Goal: Find specific page/section: Find specific page/section

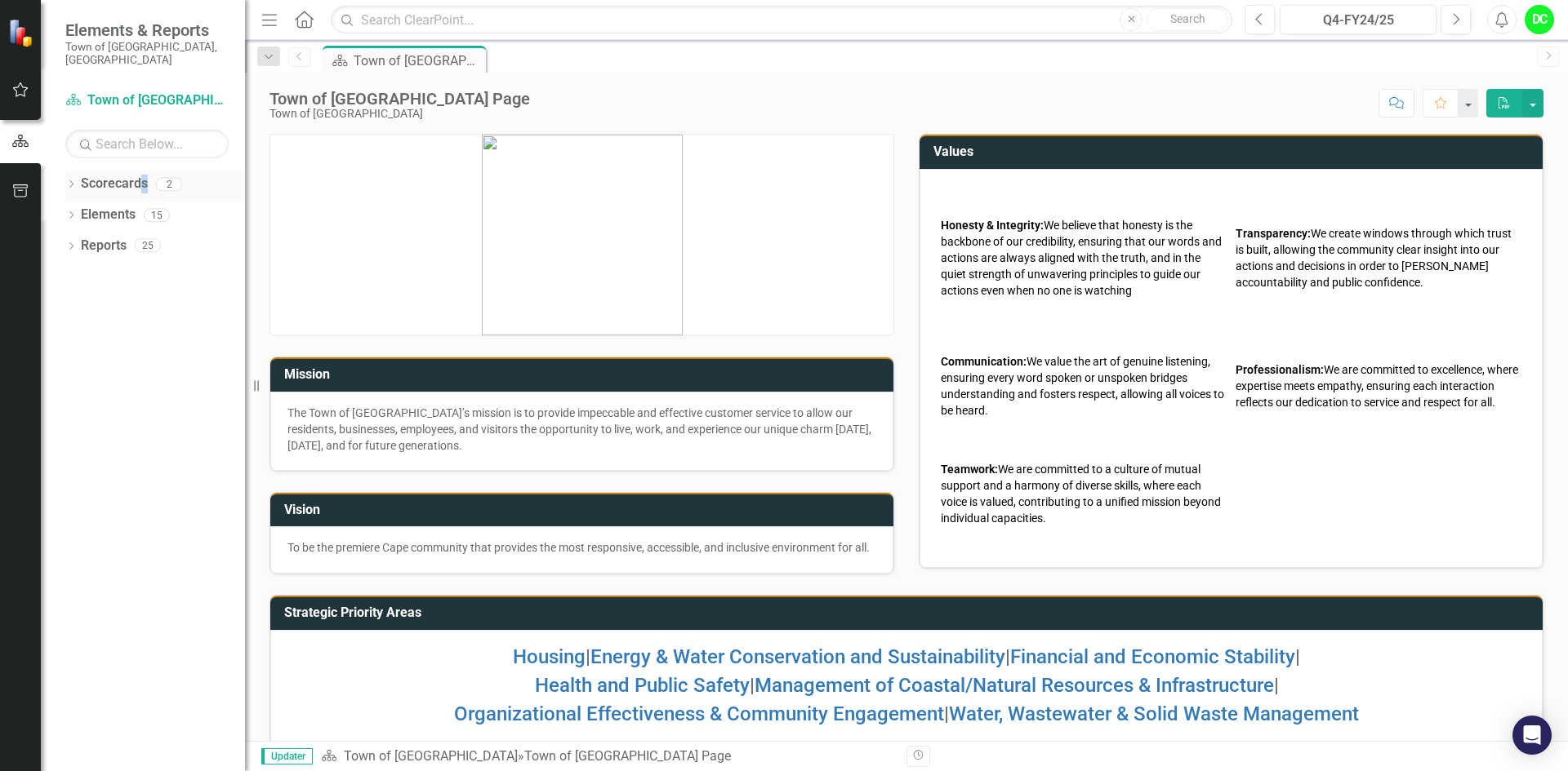
click at [144, 175] on link "Scorecards" at bounding box center [115, 185] width 67 height 19
click at [130, 175] on link "Scorecards" at bounding box center [115, 185] width 67 height 19
click at [129, 210] on link "Elements" at bounding box center [108, 216] width 54 height 19
click at [123, 237] on link "Reports" at bounding box center [104, 247] width 46 height 19
click at [158, 91] on link "Scorecard Town of [GEOGRAPHIC_DATA]" at bounding box center [147, 101] width 163 height 19
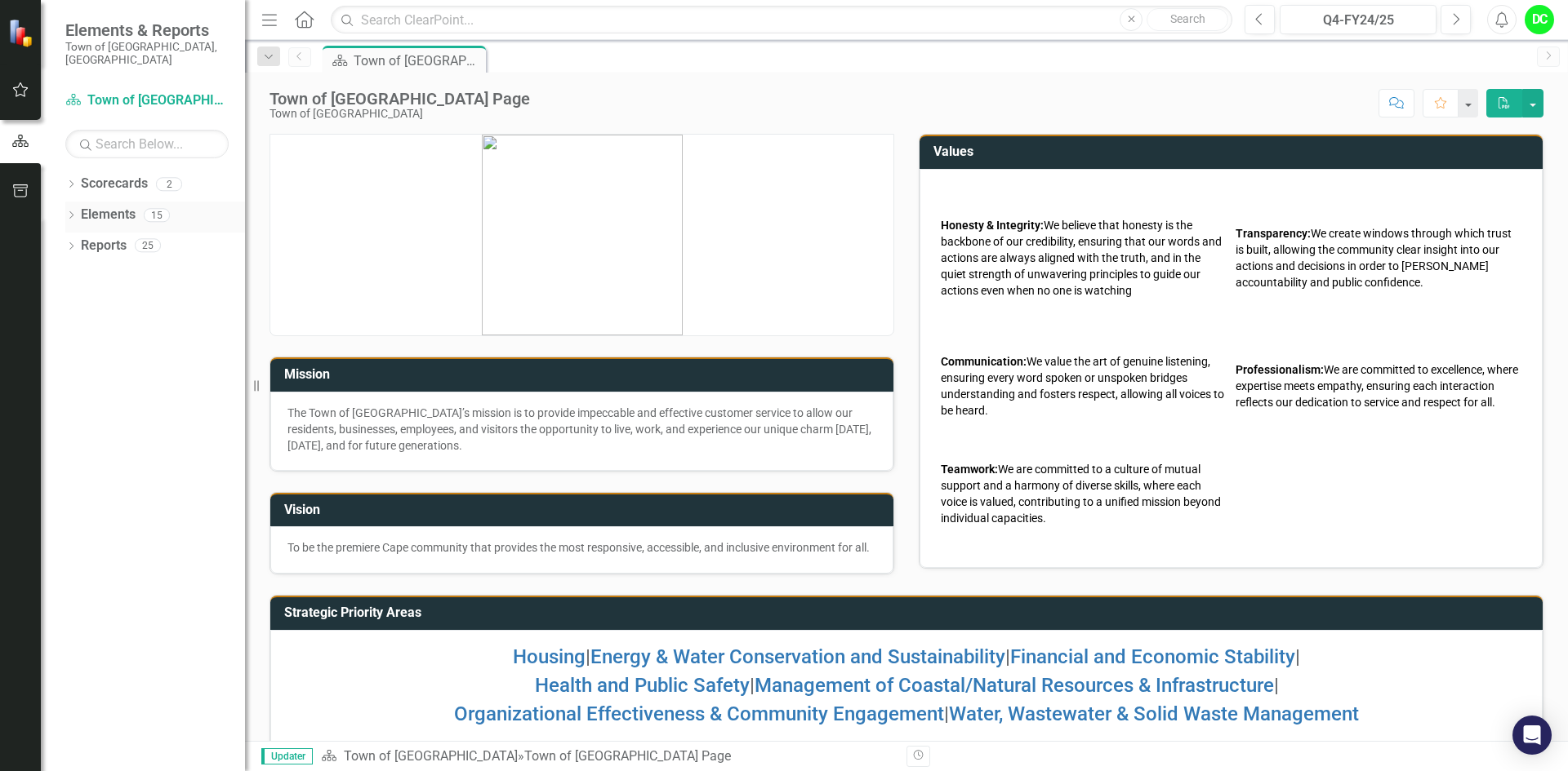
click at [72, 212] on icon "Dropdown" at bounding box center [71, 216] width 11 height 9
click at [72, 181] on icon "Dropdown" at bounding box center [71, 185] width 11 height 9
click at [180, 206] on link "Town of [GEOGRAPHIC_DATA]" at bounding box center [167, 216] width 155 height 19
click at [69, 367] on icon "Dropdown" at bounding box center [71, 371] width 11 height 9
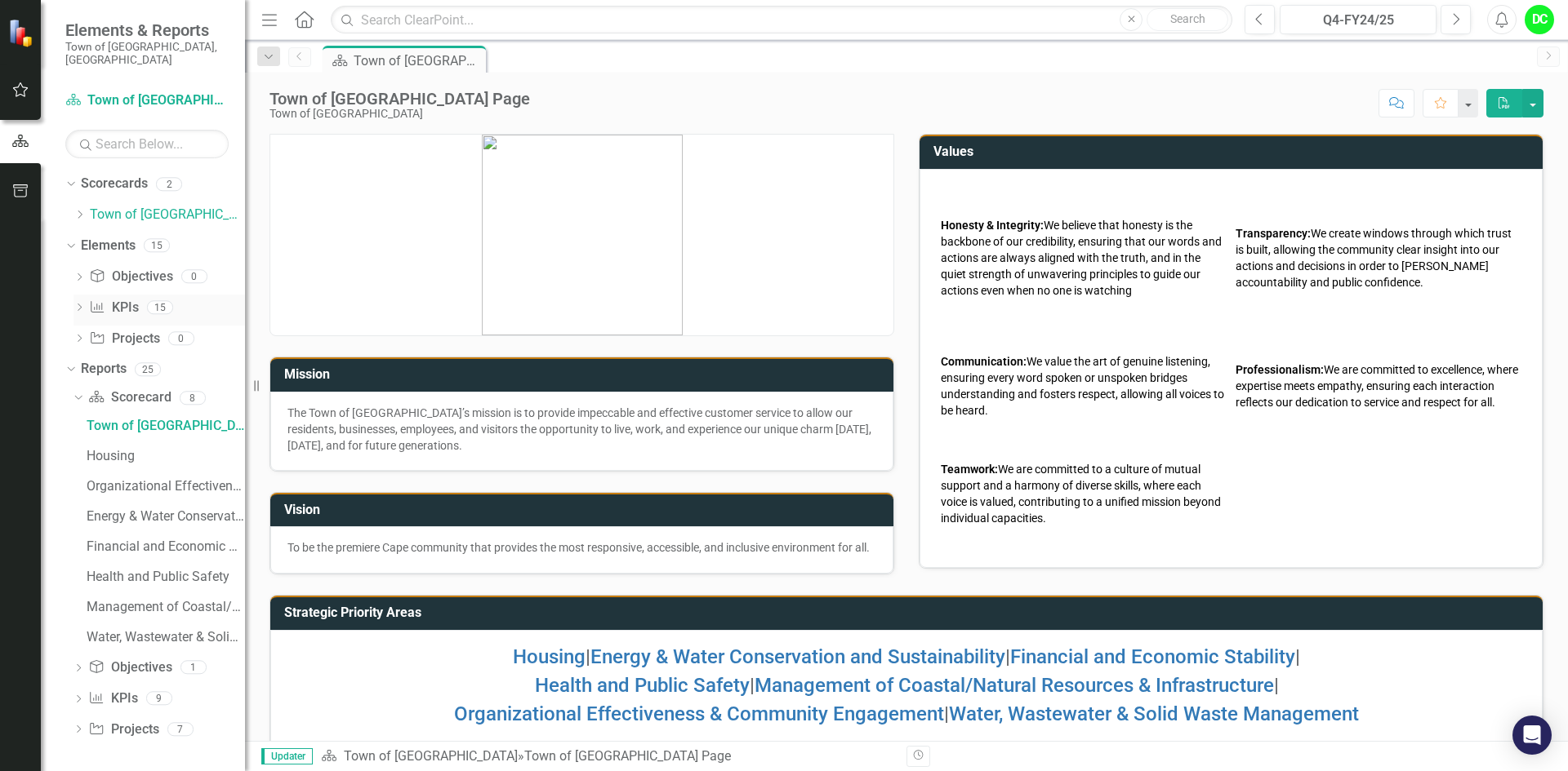
click at [118, 302] on link "KPI KPIs" at bounding box center [113, 308] width 49 height 19
click at [82, 304] on icon "Dropdown" at bounding box center [79, 309] width 11 height 9
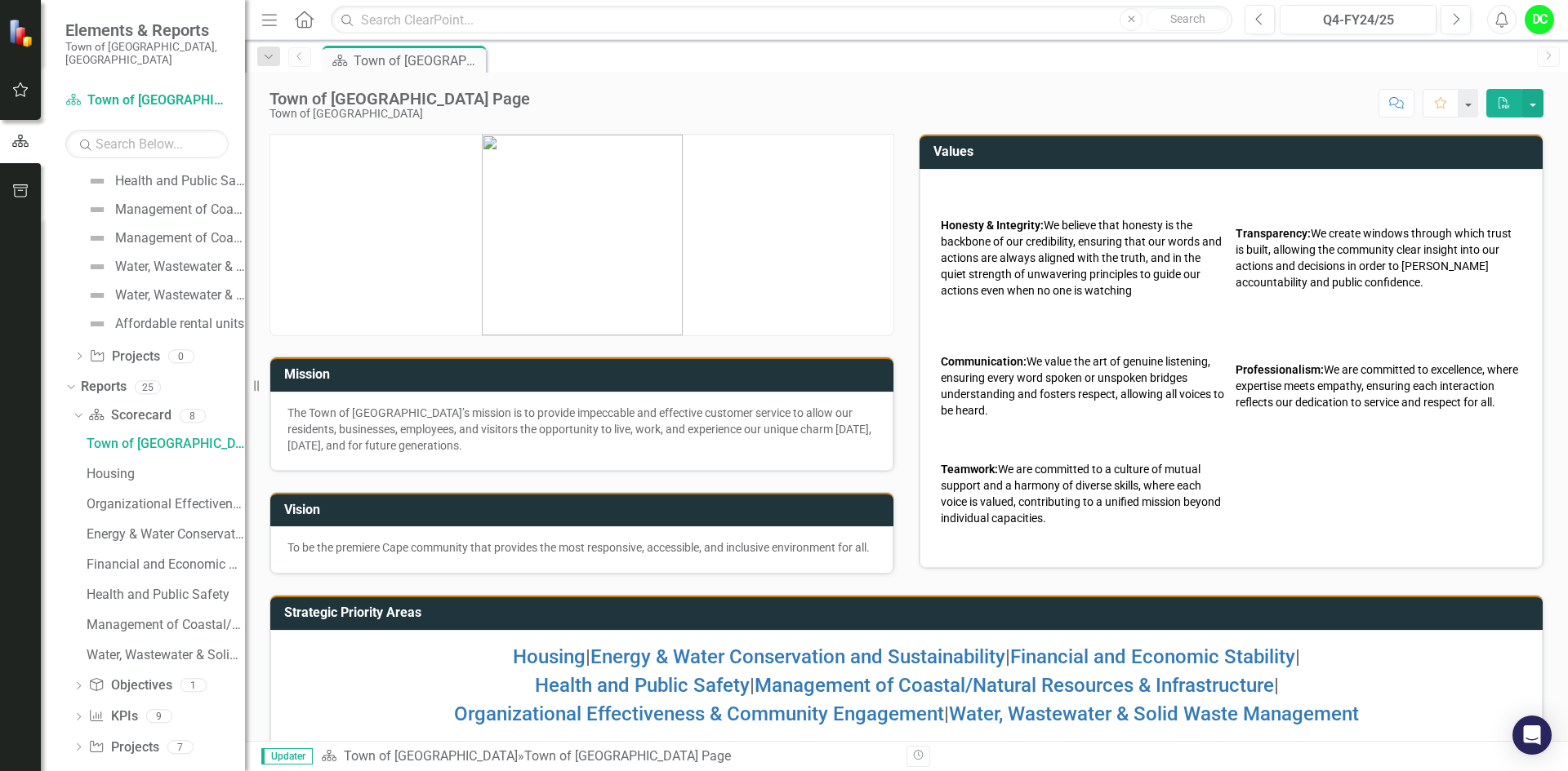
scroll to position [416, 0]
click at [126, 462] on div "Housing" at bounding box center [166, 469] width 159 height 15
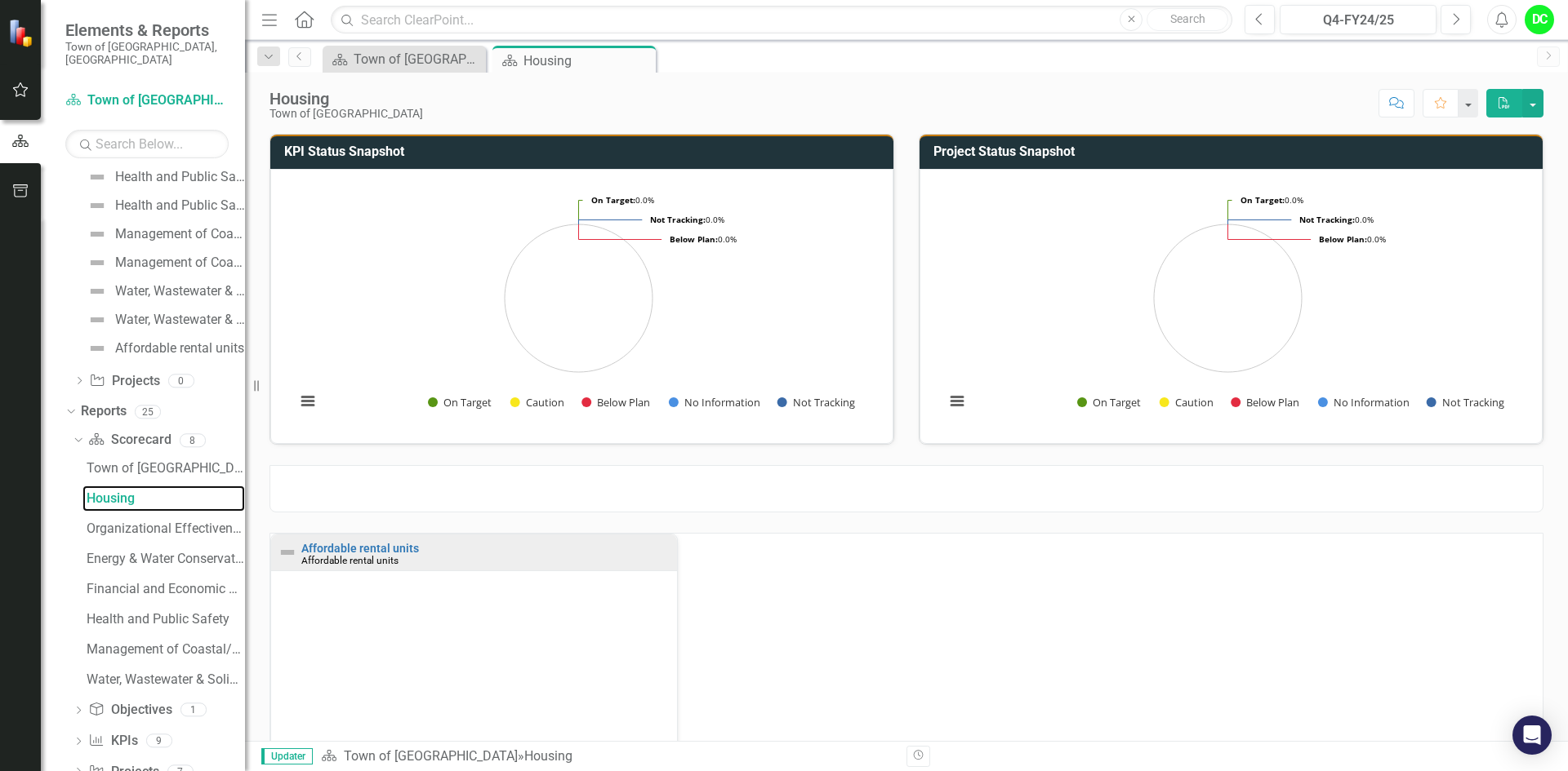
scroll to position [397, 0]
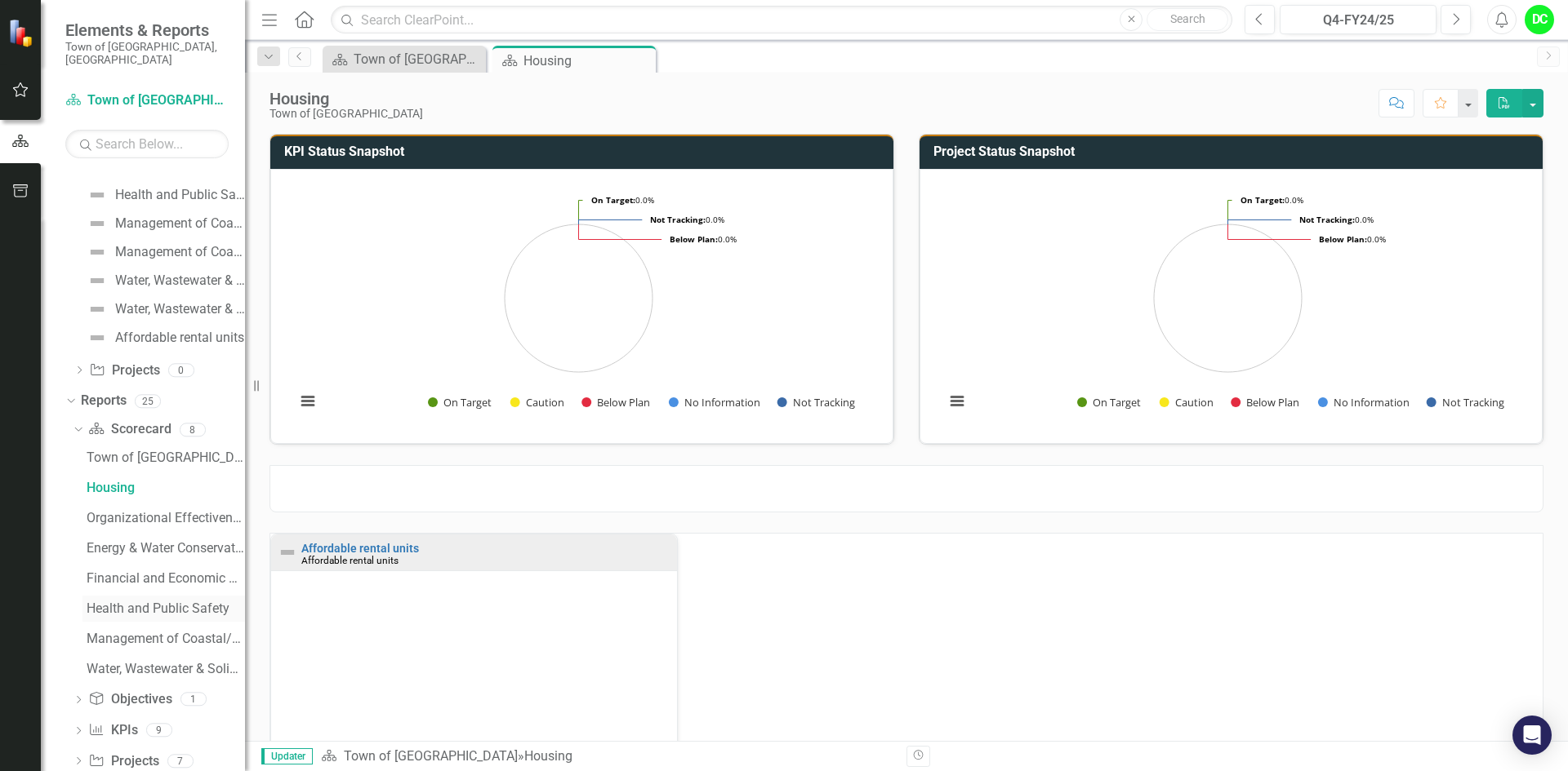
click at [176, 602] on div "Health and Public Safety" at bounding box center [166, 609] width 159 height 15
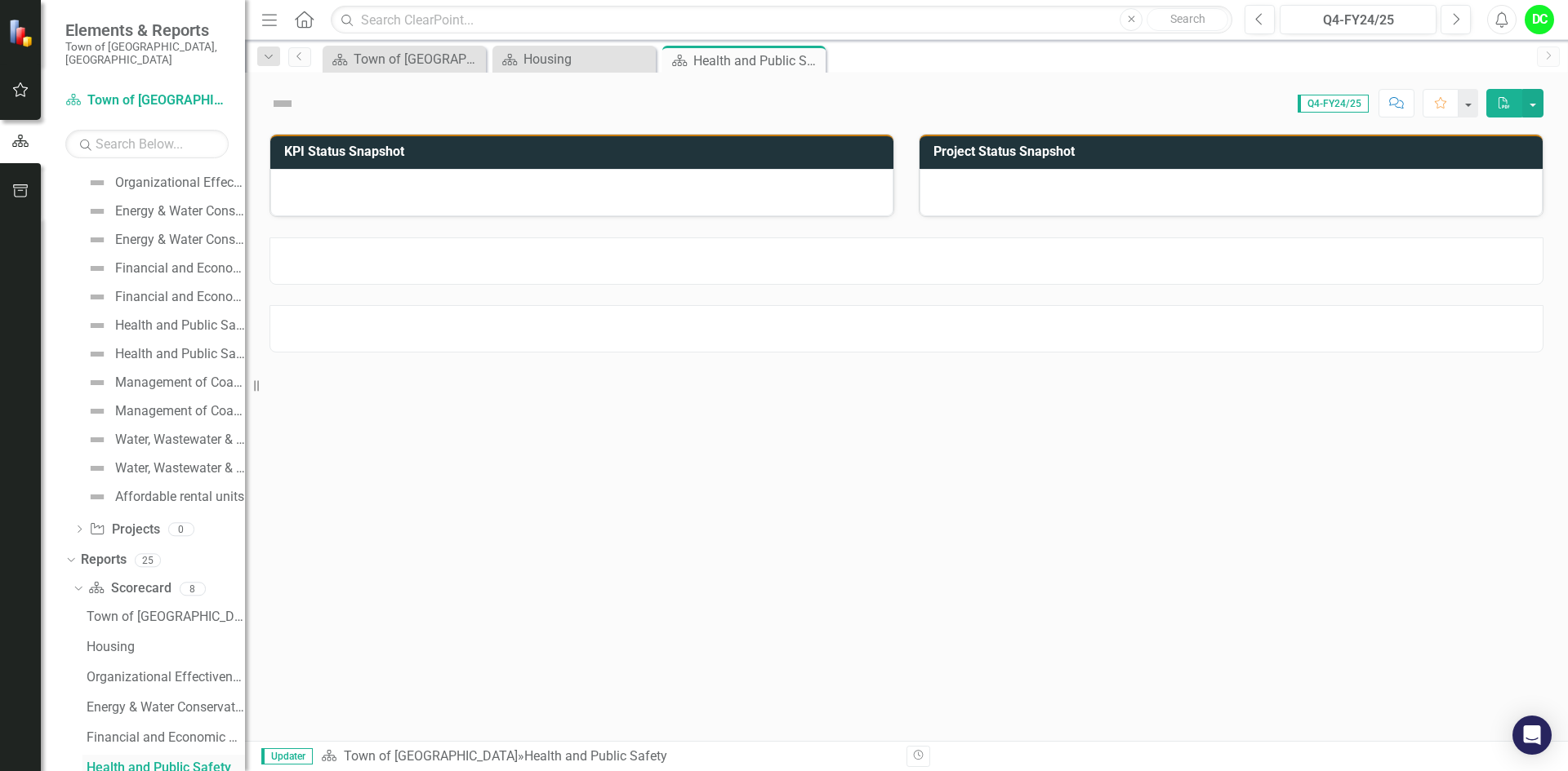
scroll to position [235, 0]
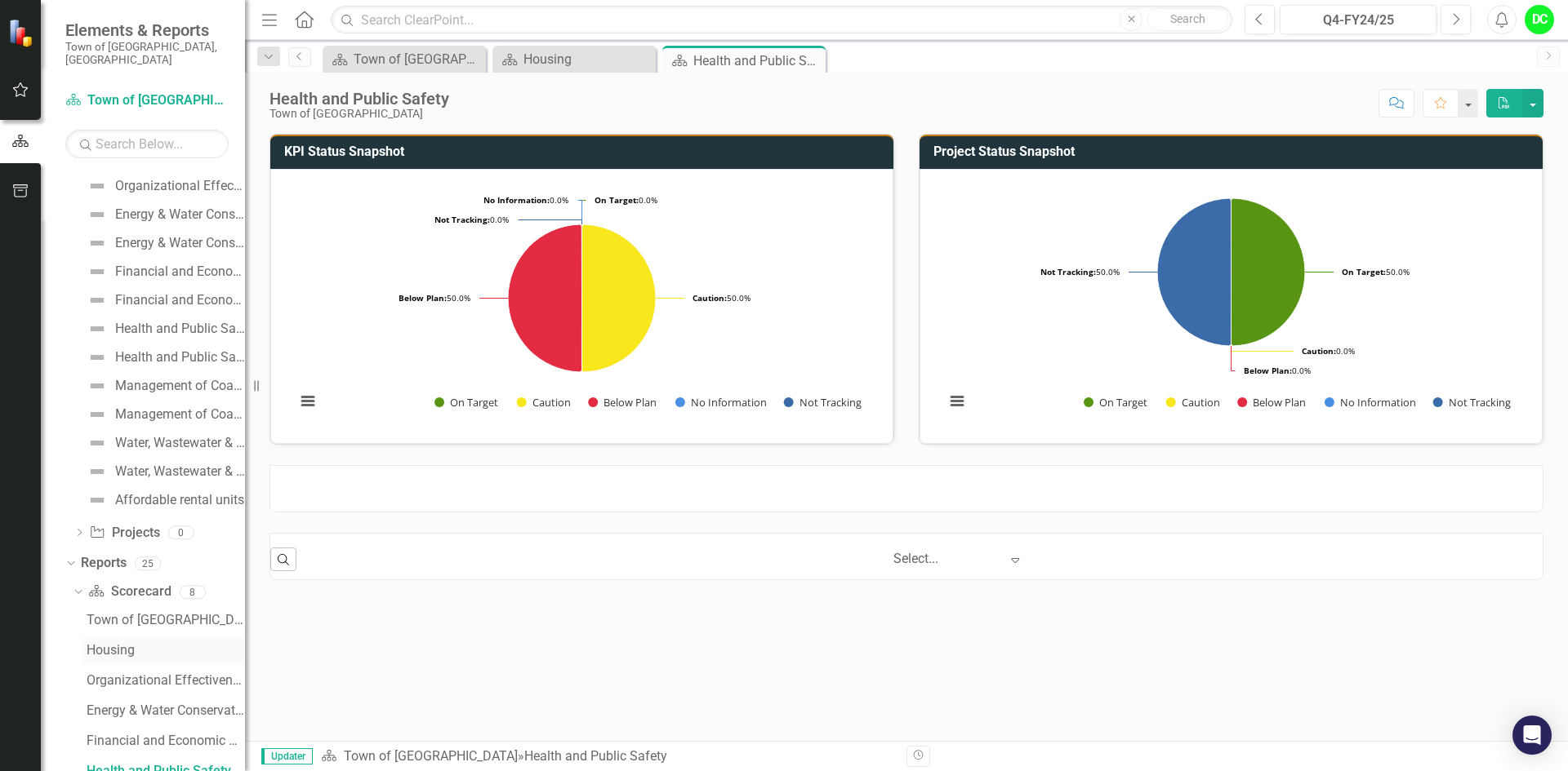
click at [128, 645] on link "Housing" at bounding box center [164, 650] width 162 height 26
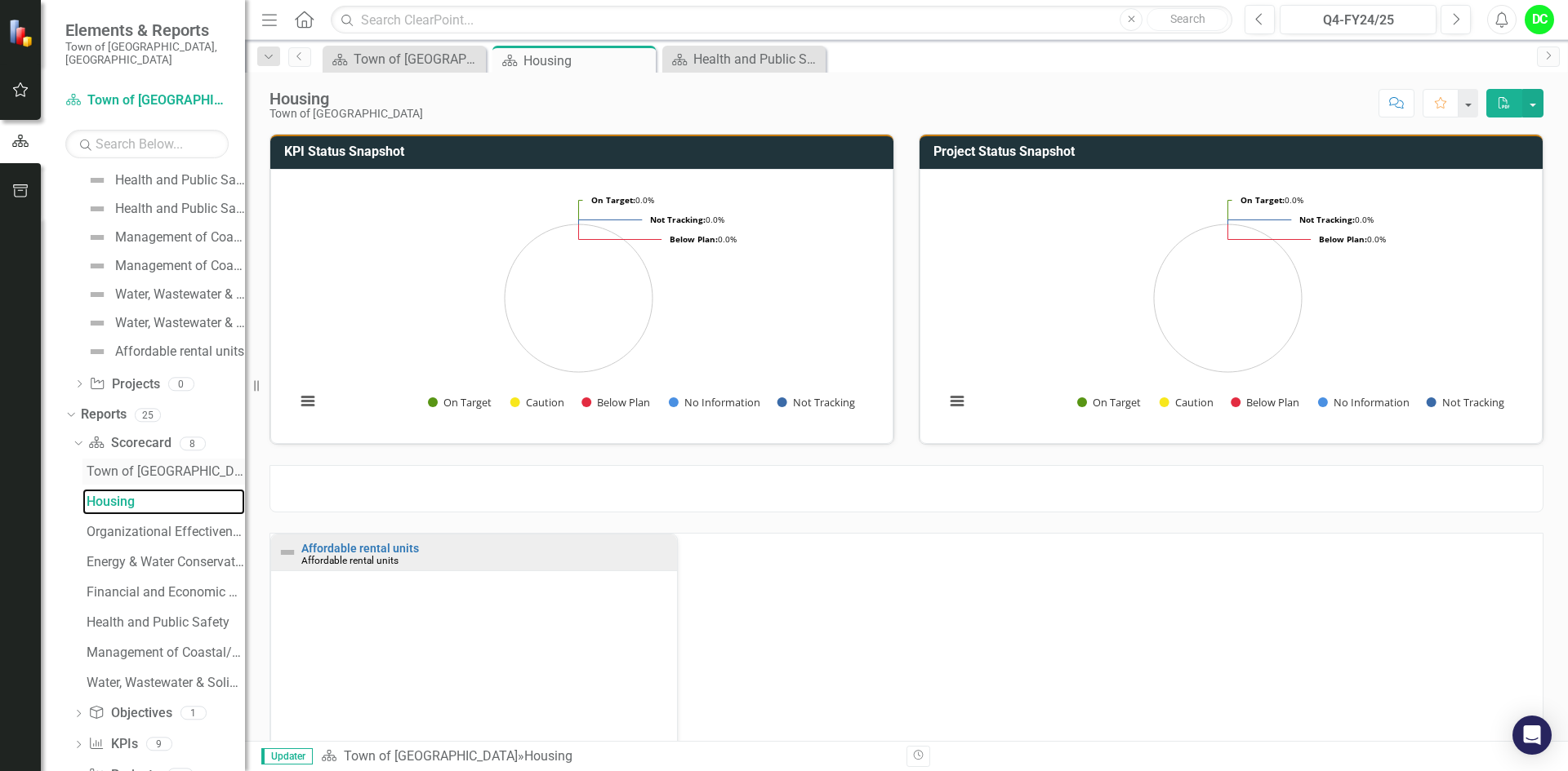
scroll to position [416, 0]
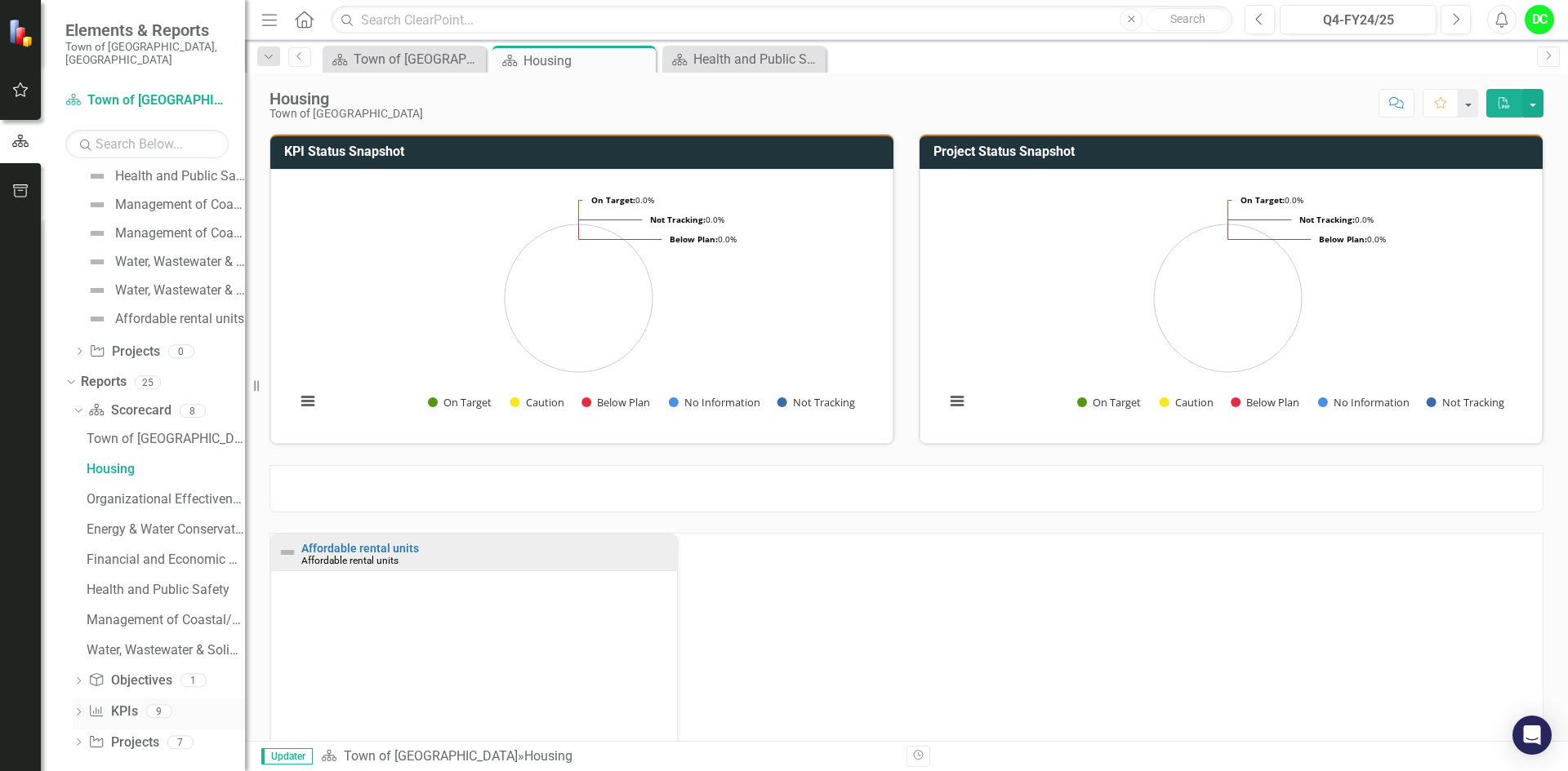
click at [79, 710] on icon "Dropdown" at bounding box center [78, 714] width 11 height 9
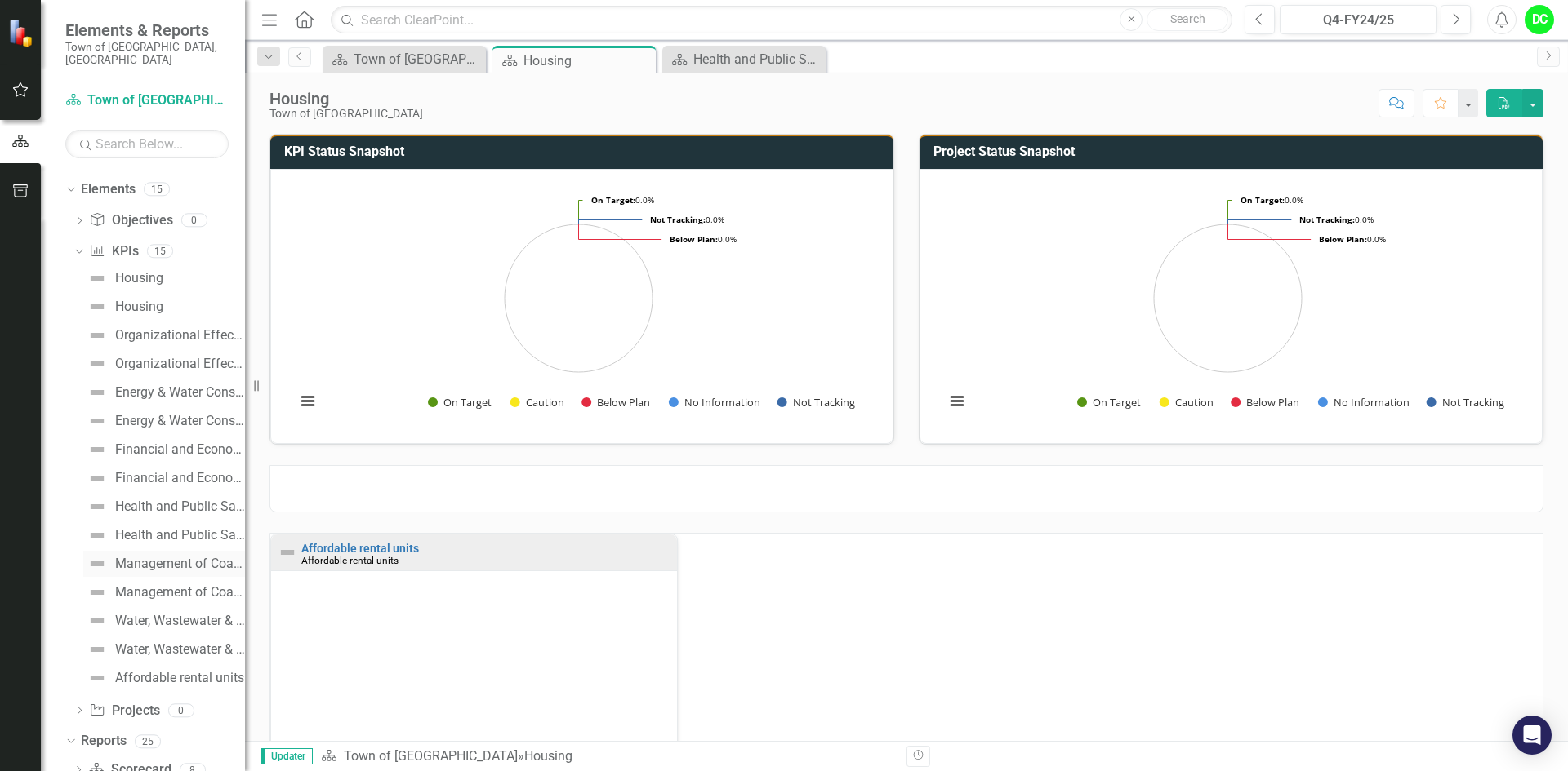
scroll to position [0, 0]
click at [174, 206] on link "Town of [GEOGRAPHIC_DATA]" at bounding box center [167, 216] width 155 height 19
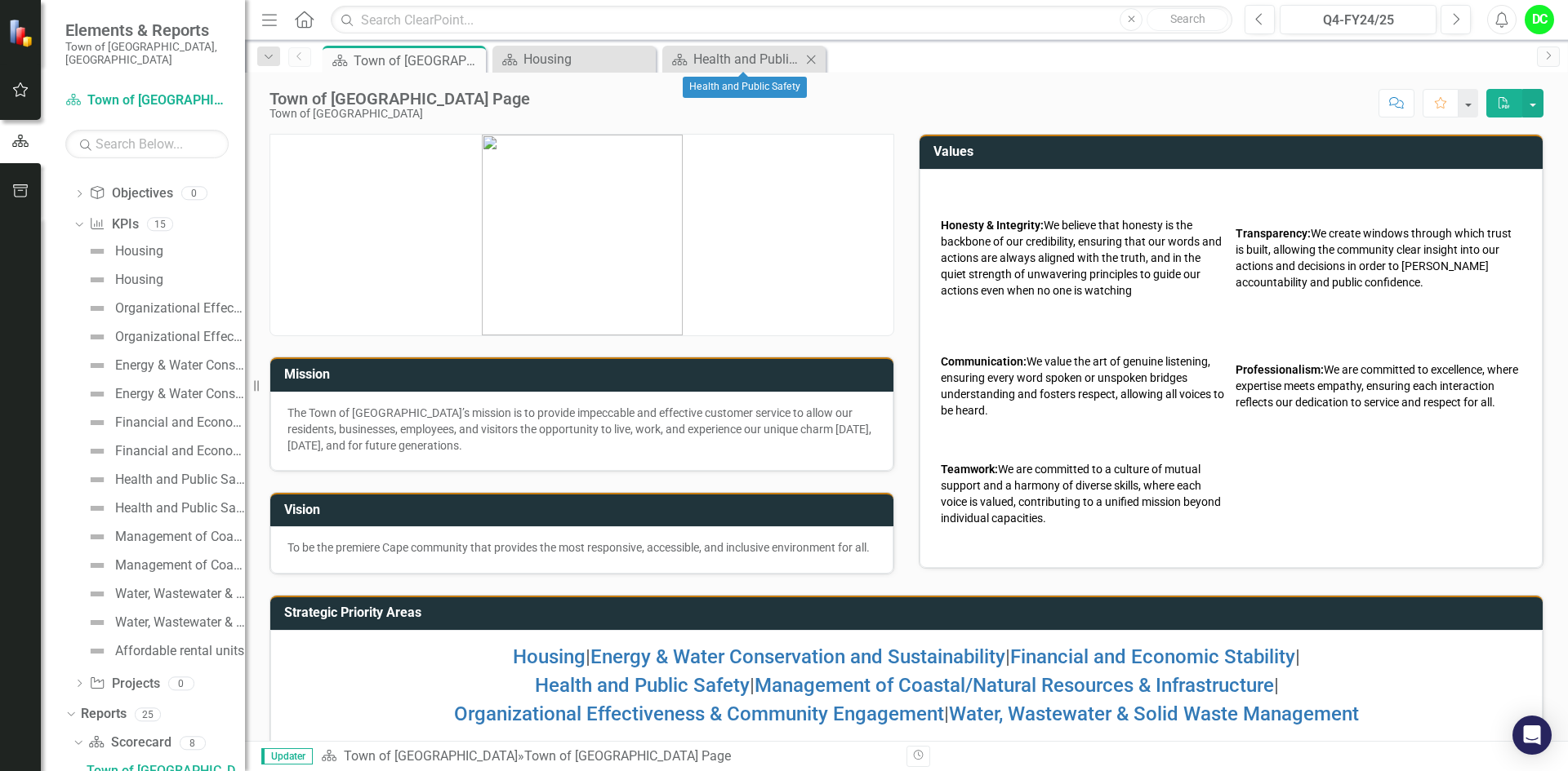
click at [814, 62] on icon "Close" at bounding box center [810, 60] width 16 height 13
click at [641, 63] on icon "Close" at bounding box center [641, 60] width 16 height 13
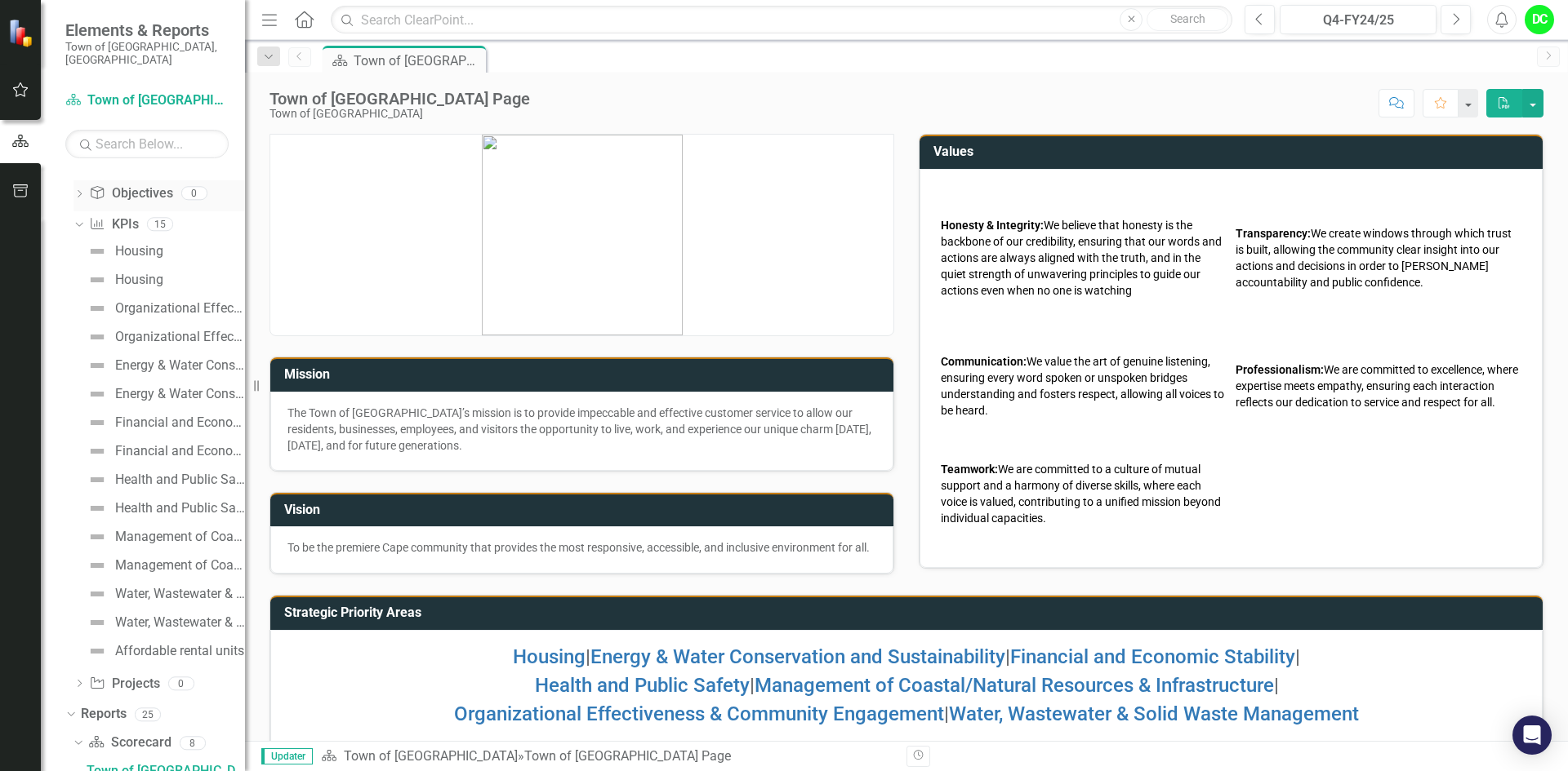
click at [80, 189] on div "Dropdown" at bounding box center [79, 196] width 11 height 14
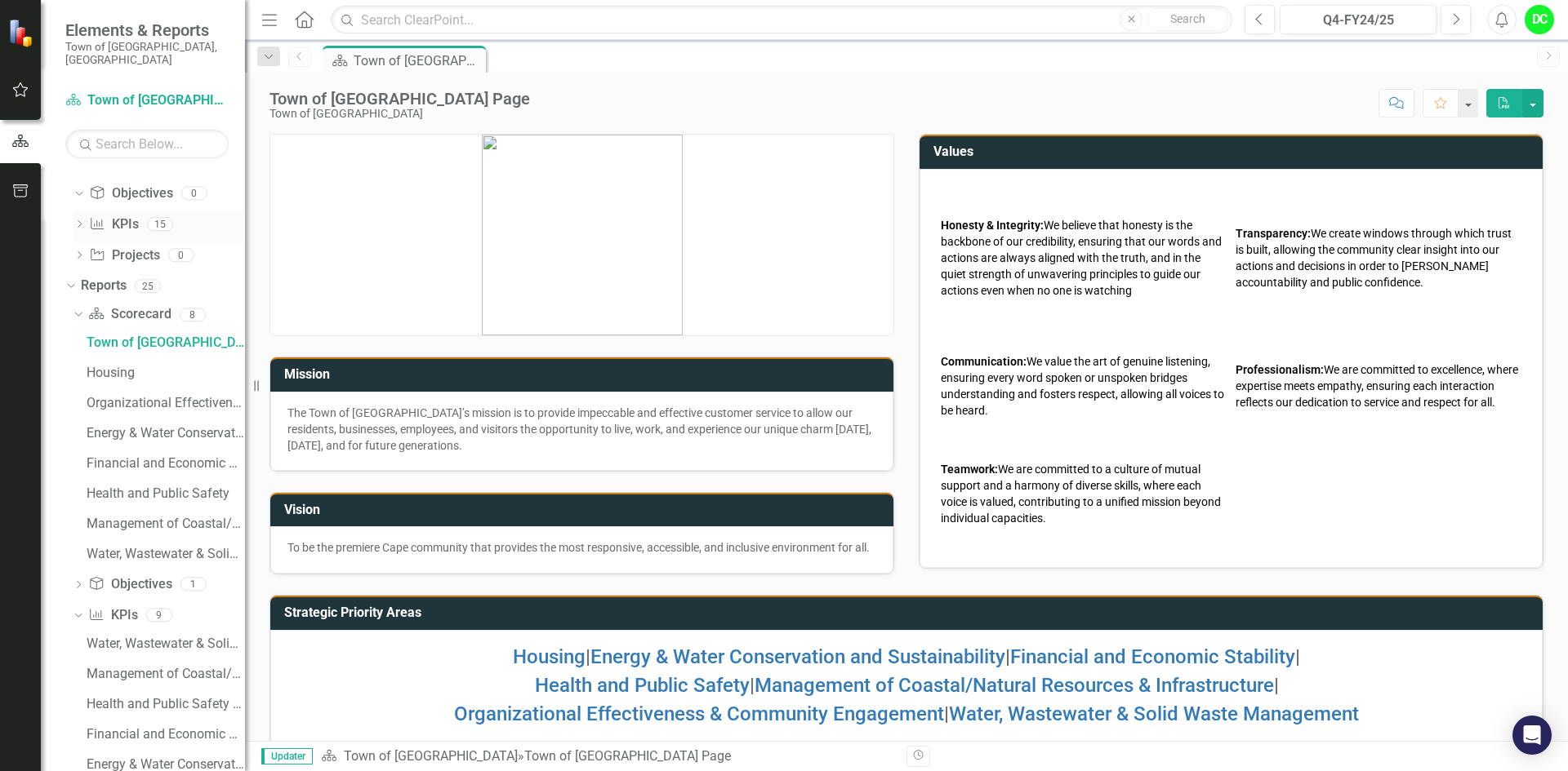
click at [83, 222] on icon "Dropdown" at bounding box center [79, 226] width 11 height 9
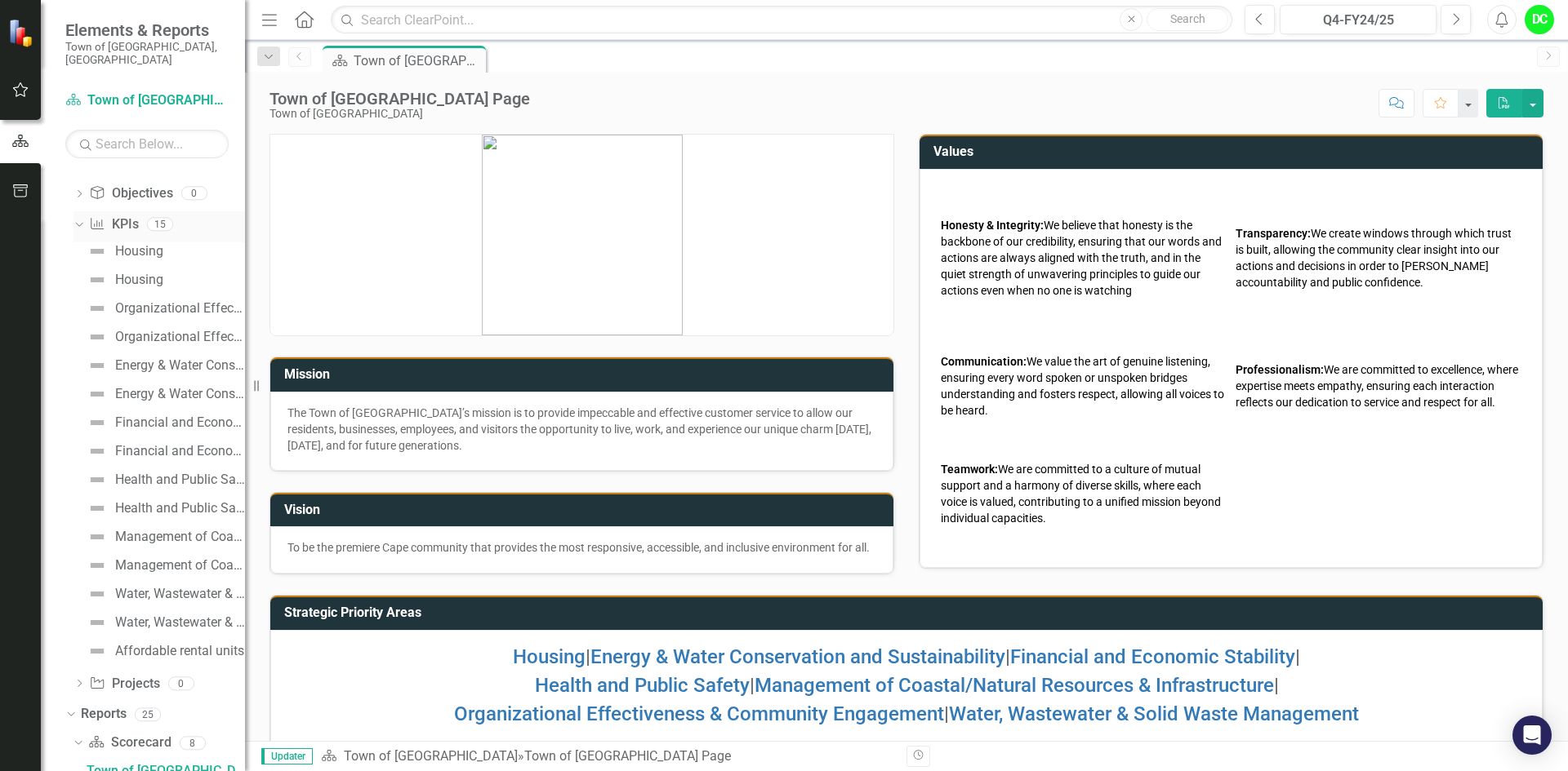
click at [81, 218] on icon "Dropdown" at bounding box center [77, 223] width 9 height 11
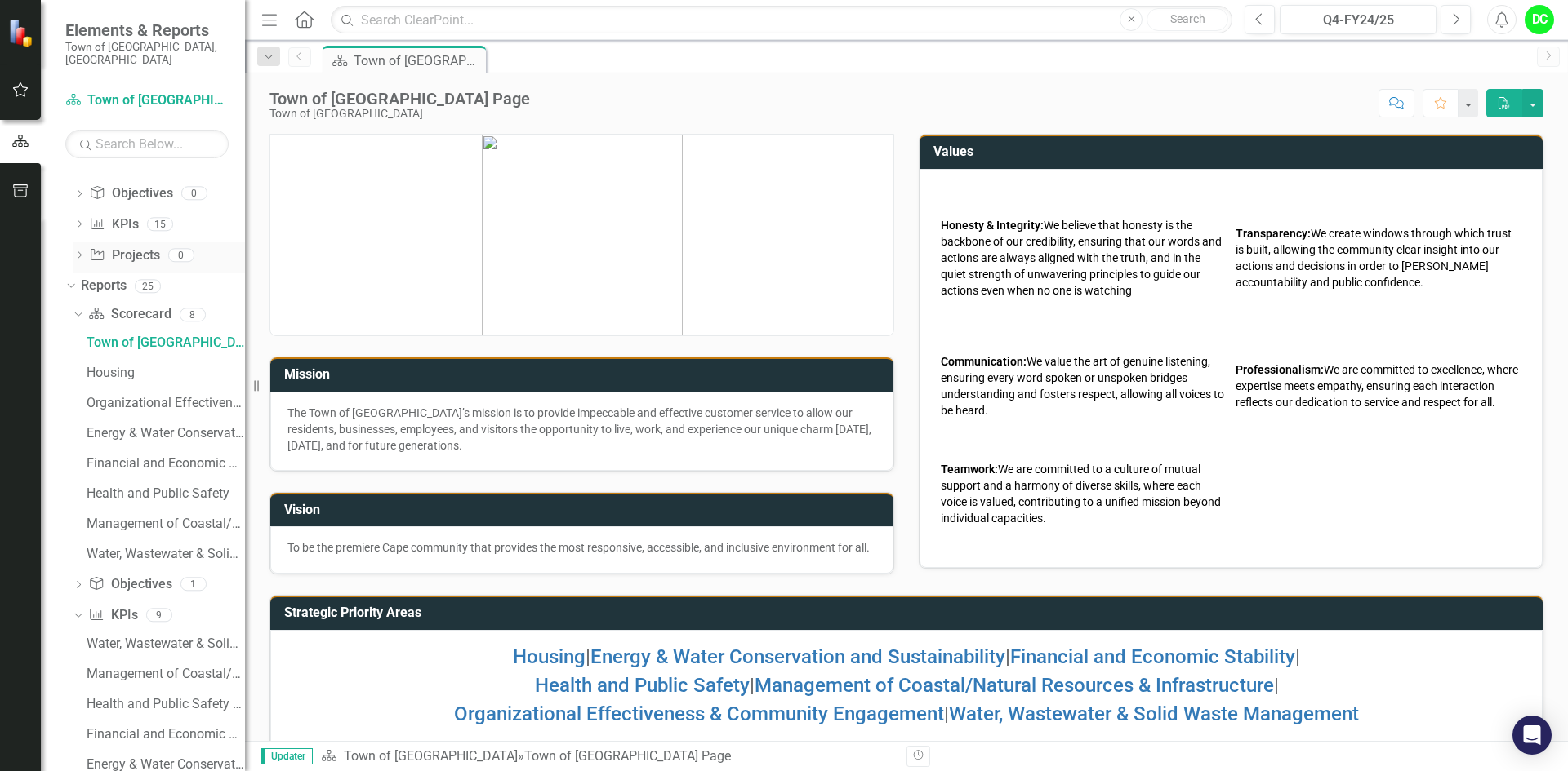
click at [81, 251] on div "Dropdown" at bounding box center [79, 258] width 11 height 14
click at [139, 308] on link "Scorecard Scorecard" at bounding box center [129, 315] width 83 height 19
click at [161, 335] on div "Town of [GEOGRAPHIC_DATA] Page" at bounding box center [166, 342] width 159 height 15
click at [23, 97] on button "button" at bounding box center [21, 91] width 37 height 34
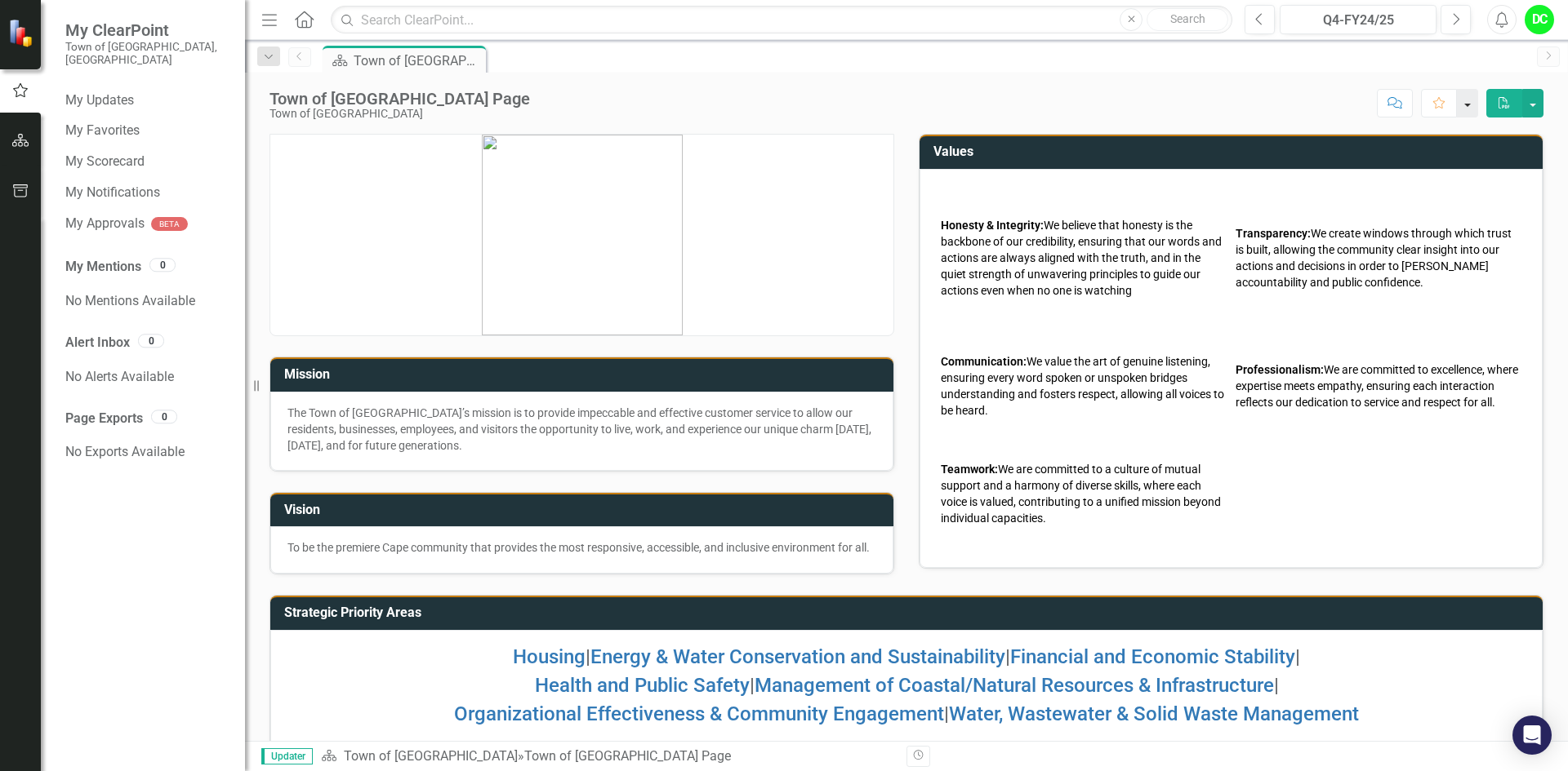
click at [1467, 107] on button "button" at bounding box center [1468, 103] width 22 height 28
click at [1453, 160] on link "Home Set As Home" at bounding box center [1414, 163] width 129 height 30
click at [1398, 107] on icon "button" at bounding box center [1396, 103] width 15 height 11
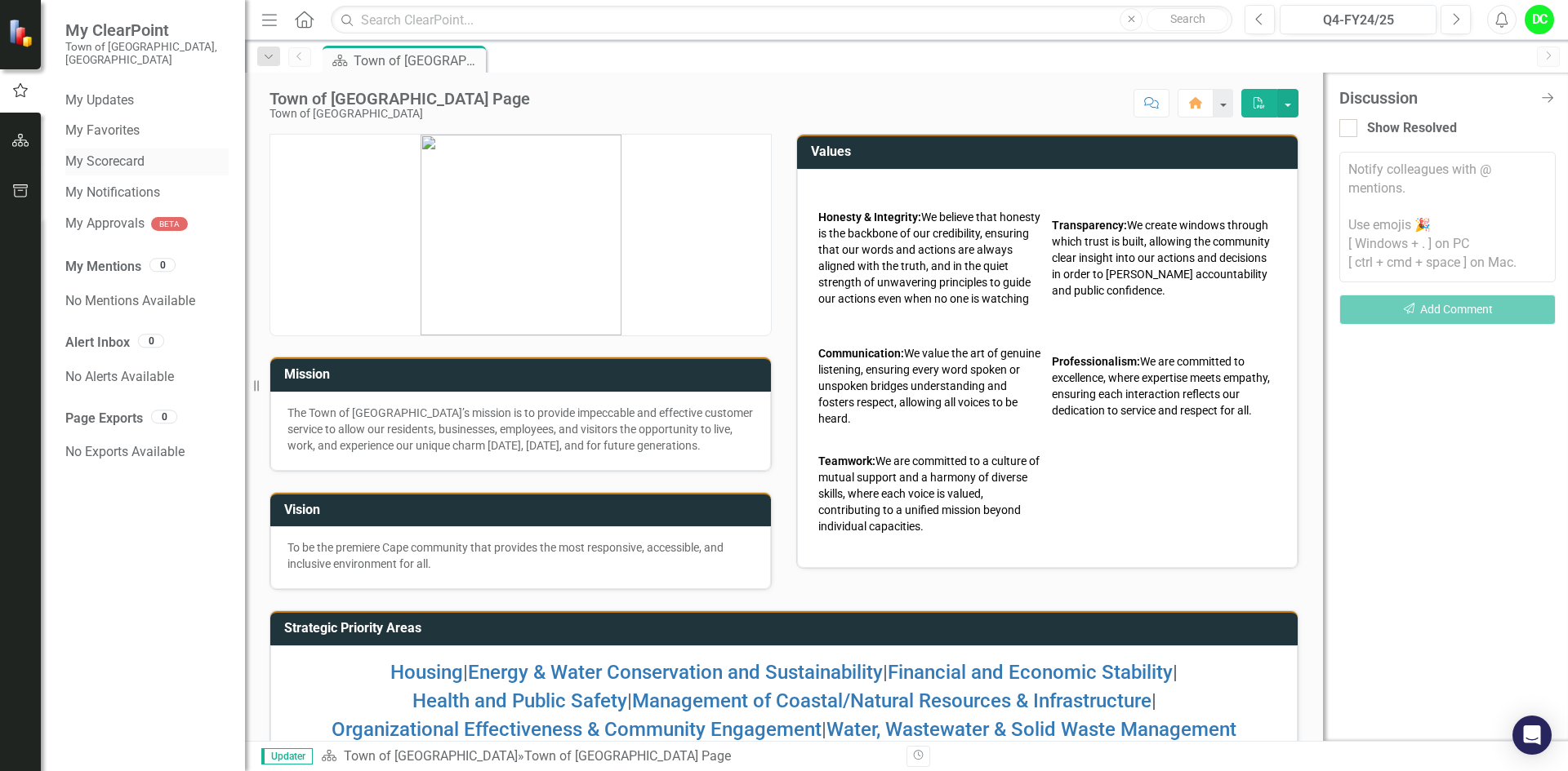
click at [90, 154] on link "My Scorecard" at bounding box center [147, 162] width 163 height 19
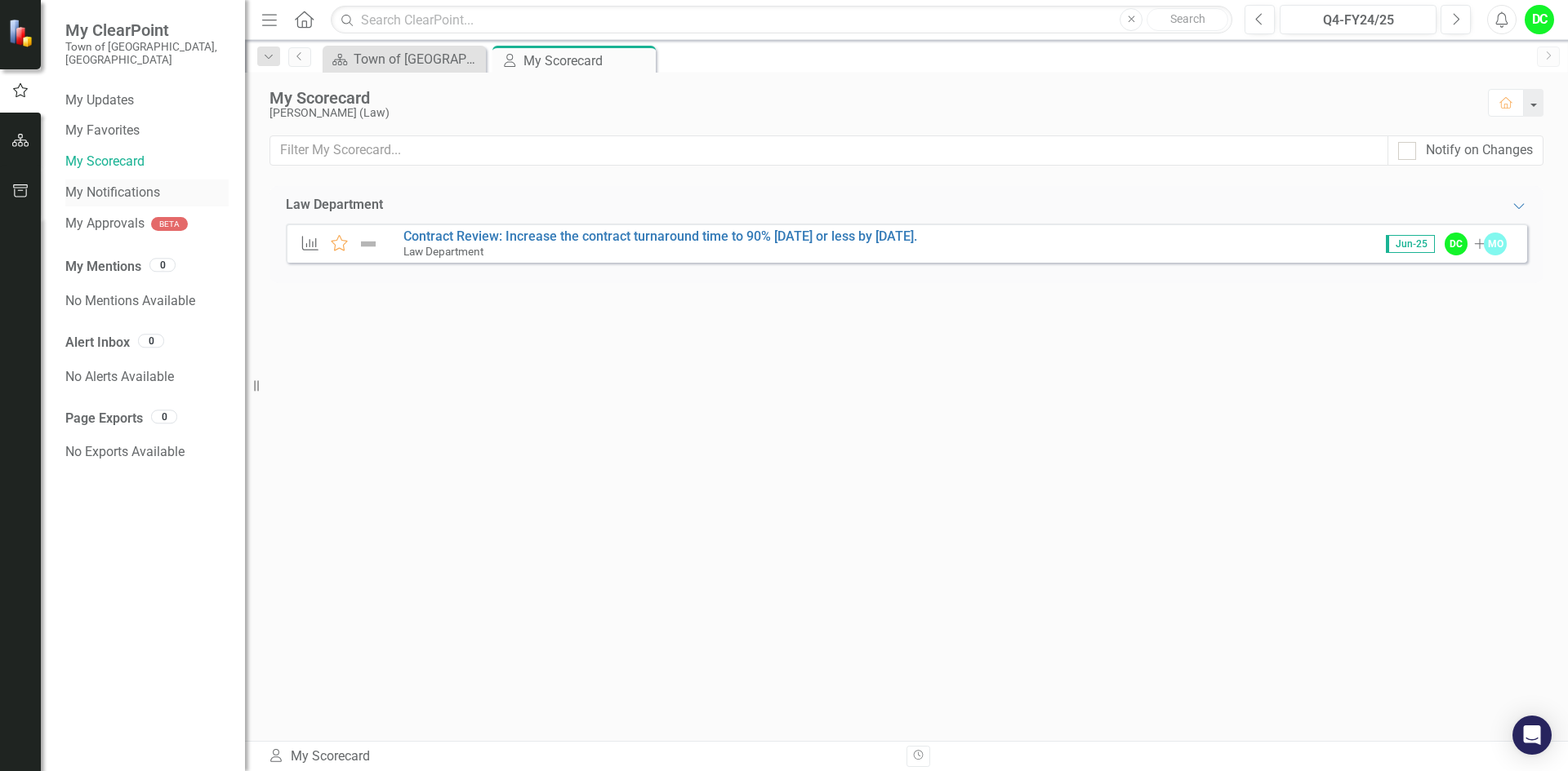
click at [104, 186] on link "My Notifications" at bounding box center [147, 193] width 163 height 19
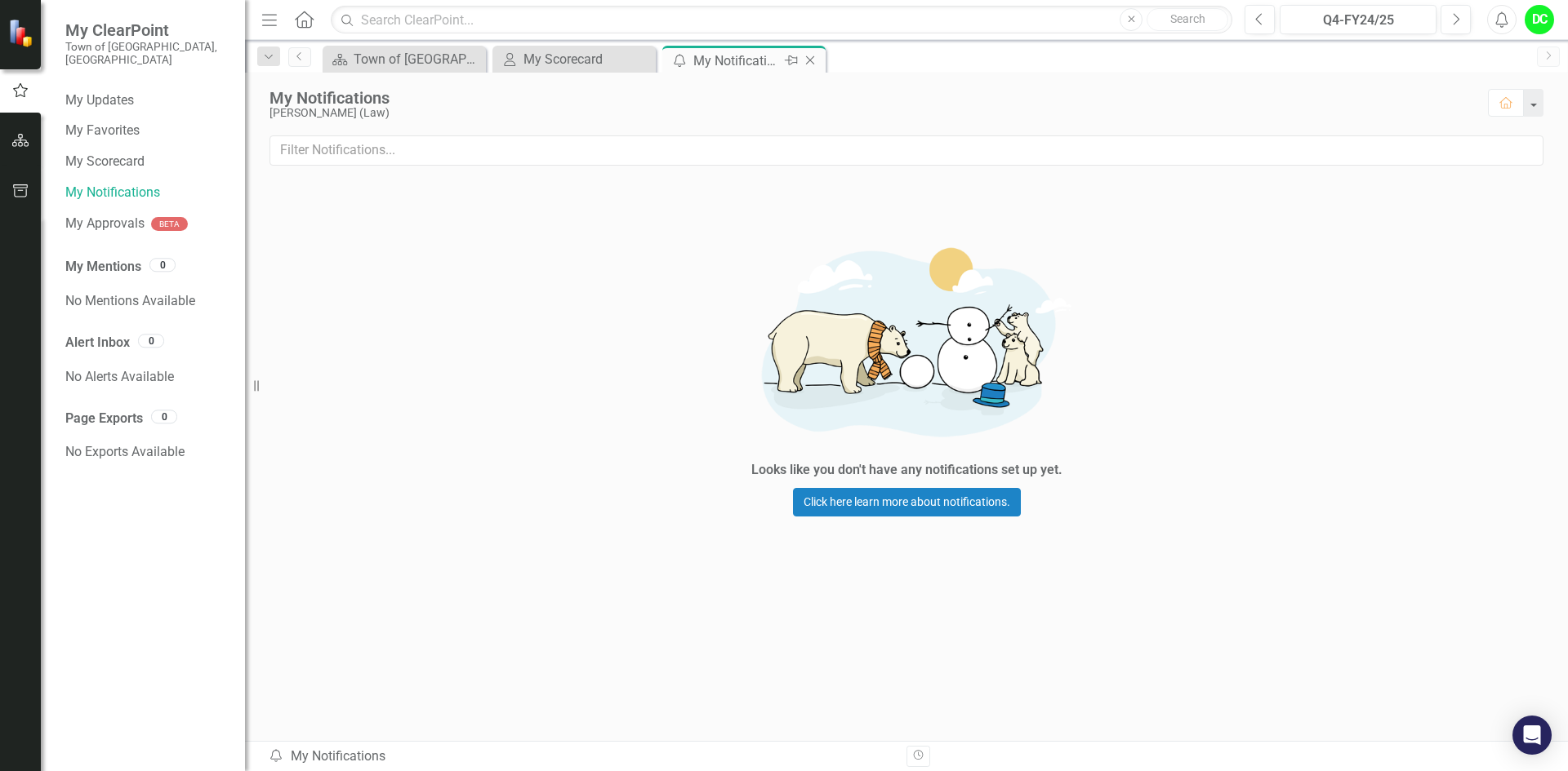
click at [812, 59] on icon at bounding box center [810, 60] width 9 height 9
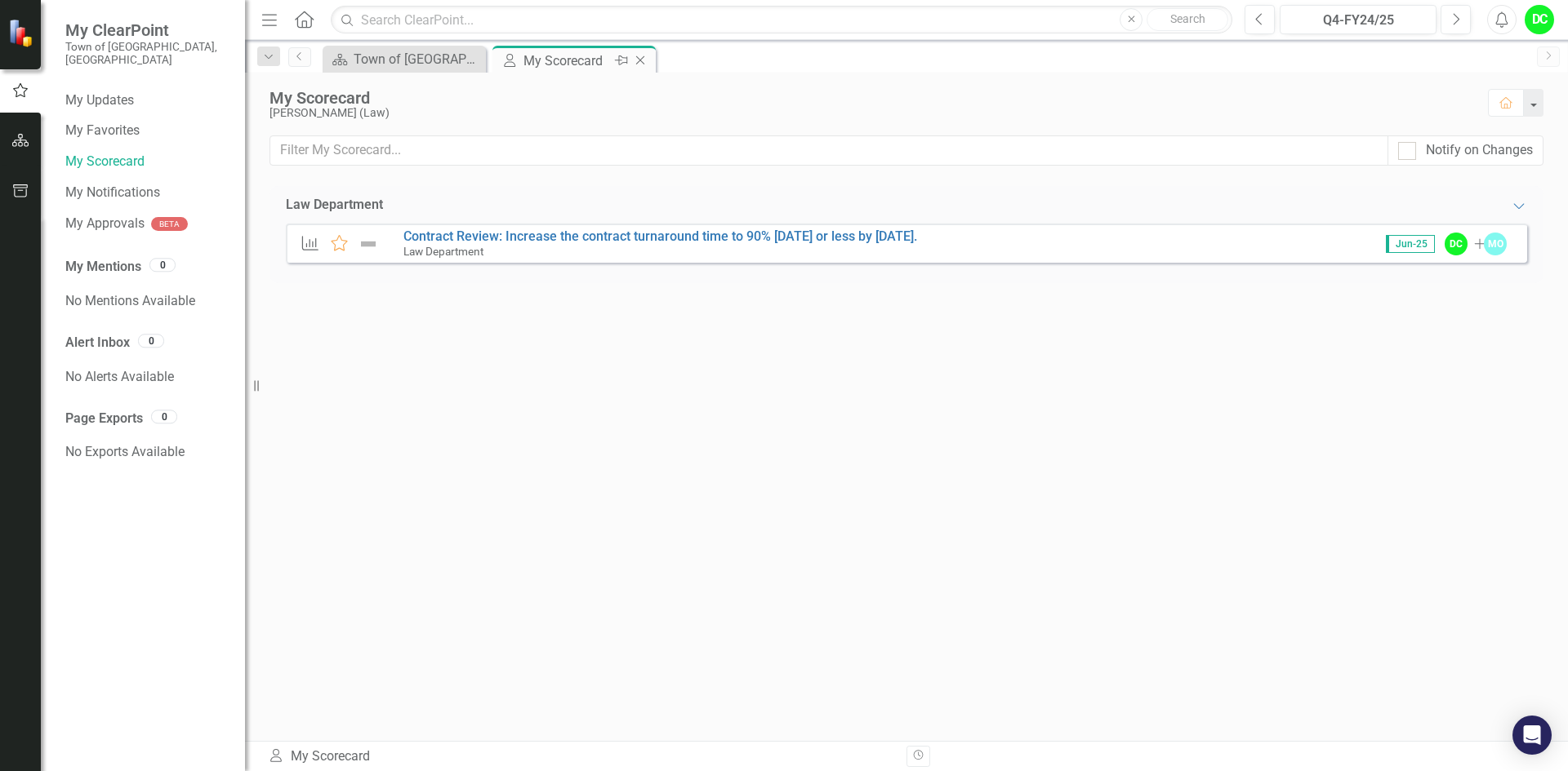
click at [641, 60] on icon "Close" at bounding box center [640, 60] width 16 height 13
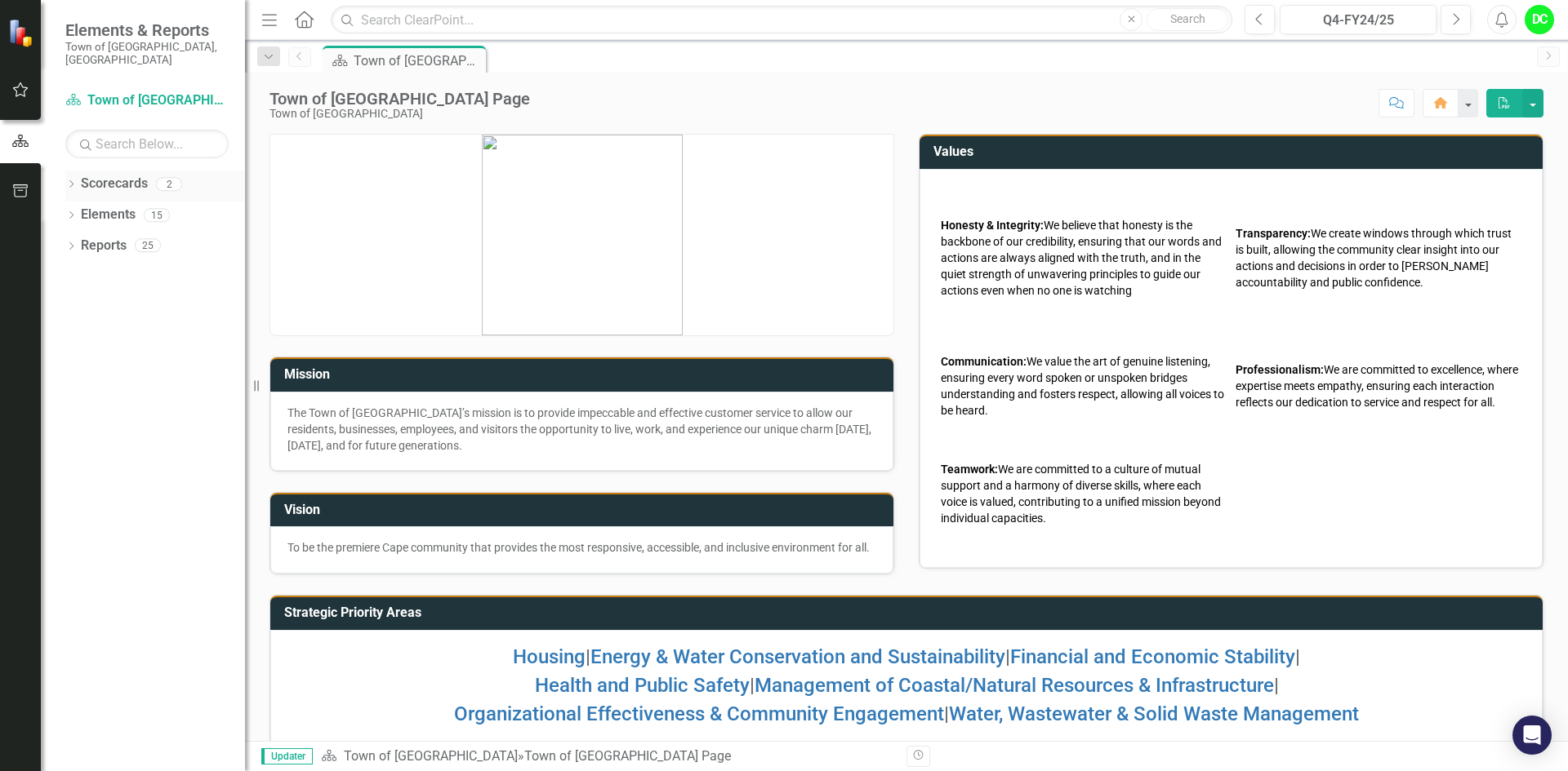
click at [68, 179] on div "Dropdown" at bounding box center [71, 186] width 11 height 14
click at [112, 206] on link "Town of [GEOGRAPHIC_DATA]" at bounding box center [167, 216] width 155 height 19
click at [79, 210] on icon "Dropdown" at bounding box center [79, 214] width 12 height 9
click at [154, 237] on link "Law Department" at bounding box center [175, 247] width 139 height 19
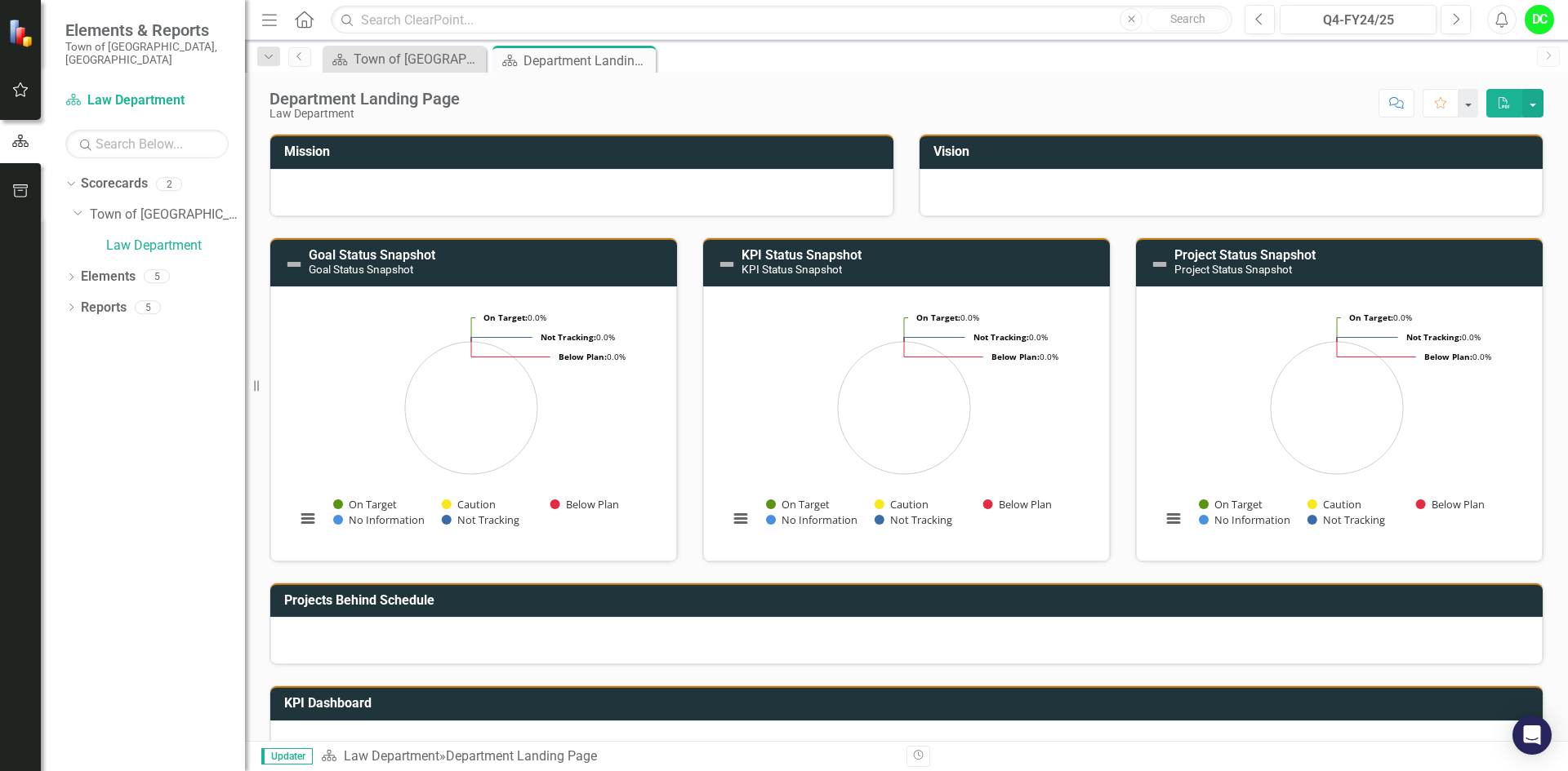
click at [534, 199] on div at bounding box center [582, 192] width 623 height 47
click at [160, 237] on link "Law Department" at bounding box center [175, 247] width 139 height 19
click at [69, 274] on icon "Dropdown" at bounding box center [71, 279] width 11 height 9
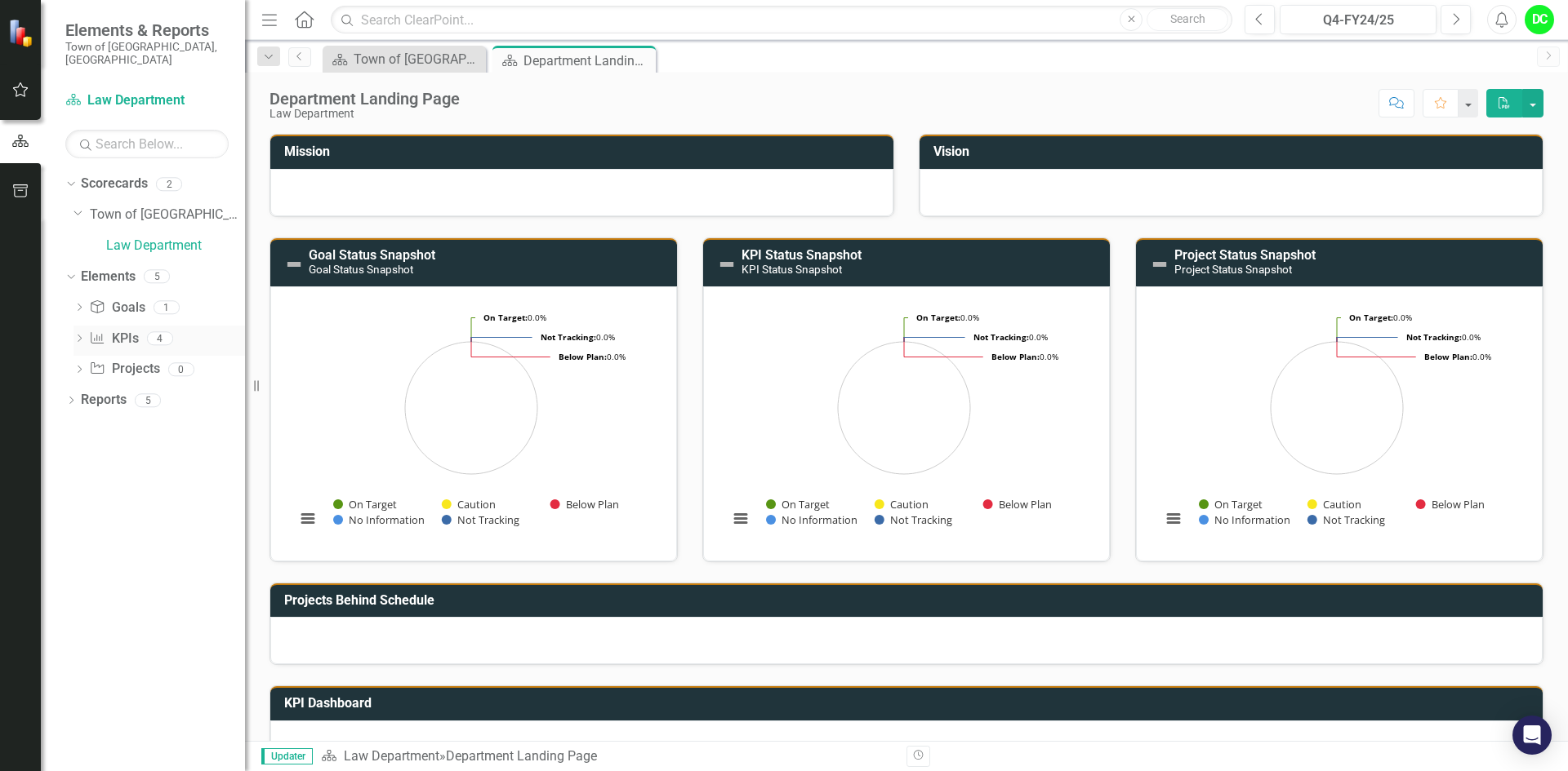
click at [134, 329] on link "KPI KPIs" at bounding box center [113, 339] width 49 height 19
click at [80, 335] on icon at bounding box center [79, 338] width 4 height 8
click at [196, 359] on div "Contract Review: Increase the contract turnaround time to 90% [DATE] or less by…" at bounding box center [179, 366] width 130 height 15
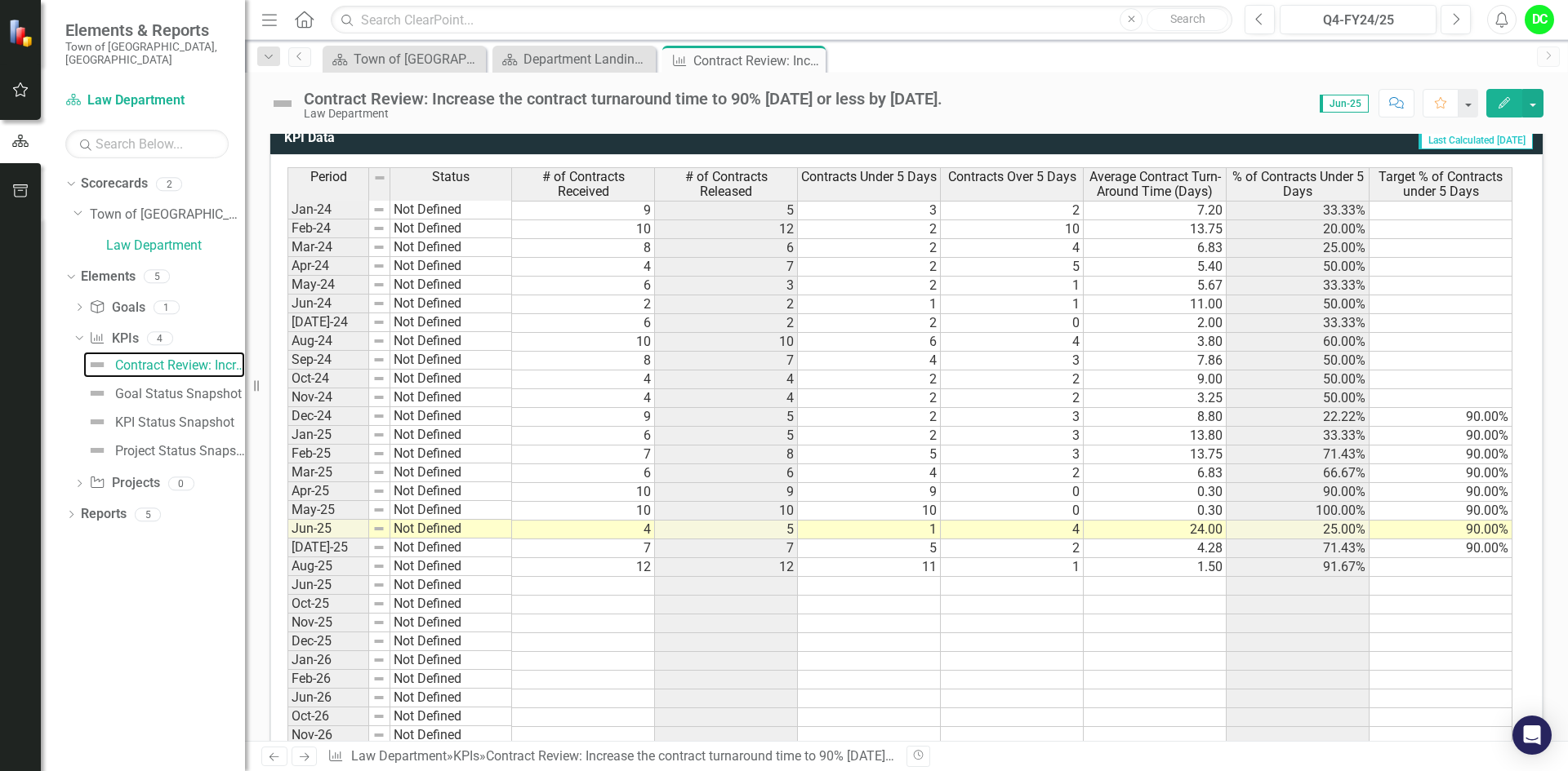
scroll to position [817, 0]
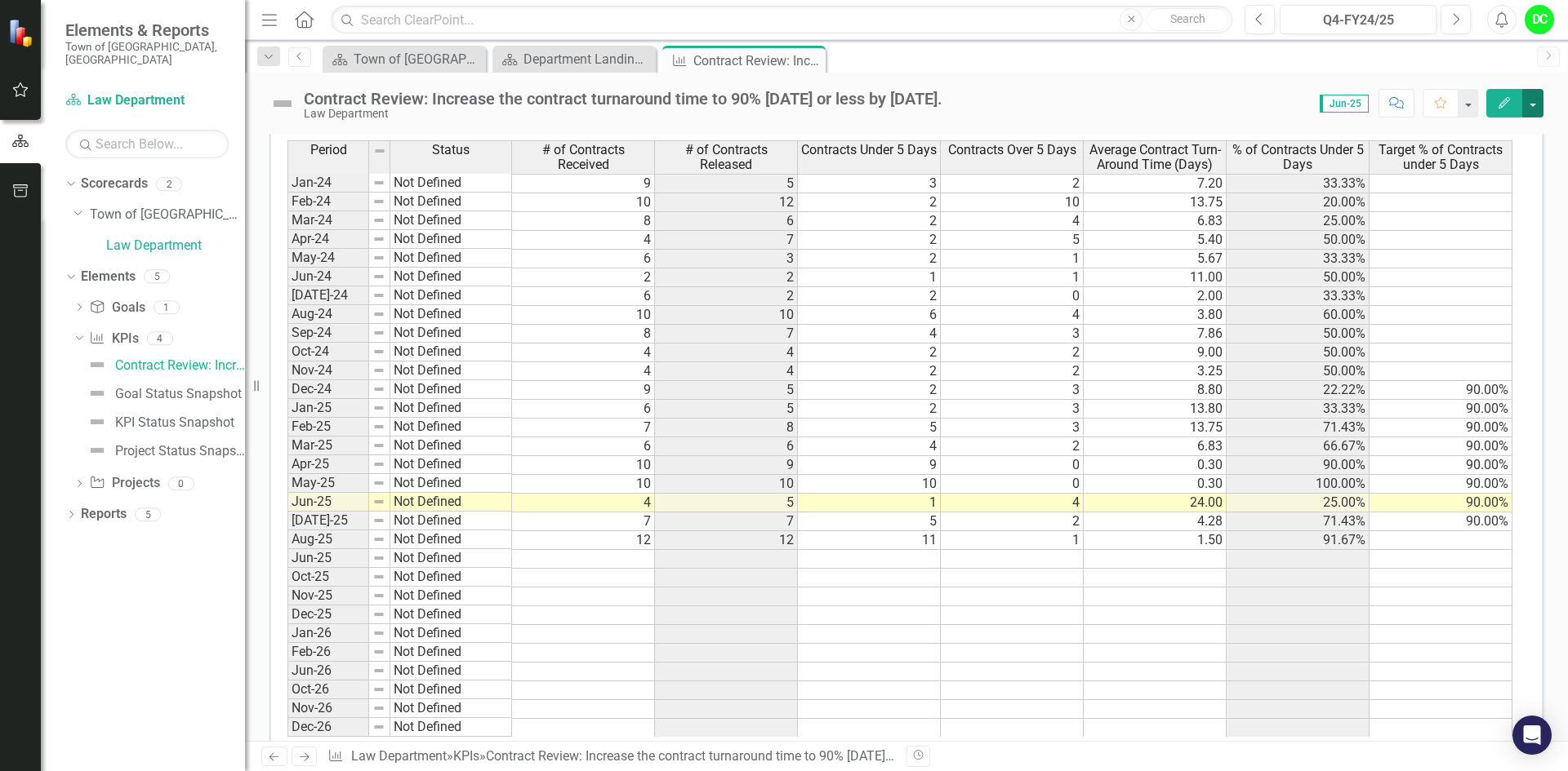
click at [1535, 107] on button "button" at bounding box center [1533, 103] width 22 height 28
click at [296, 190] on td "Jan-24" at bounding box center [328, 183] width 82 height 20
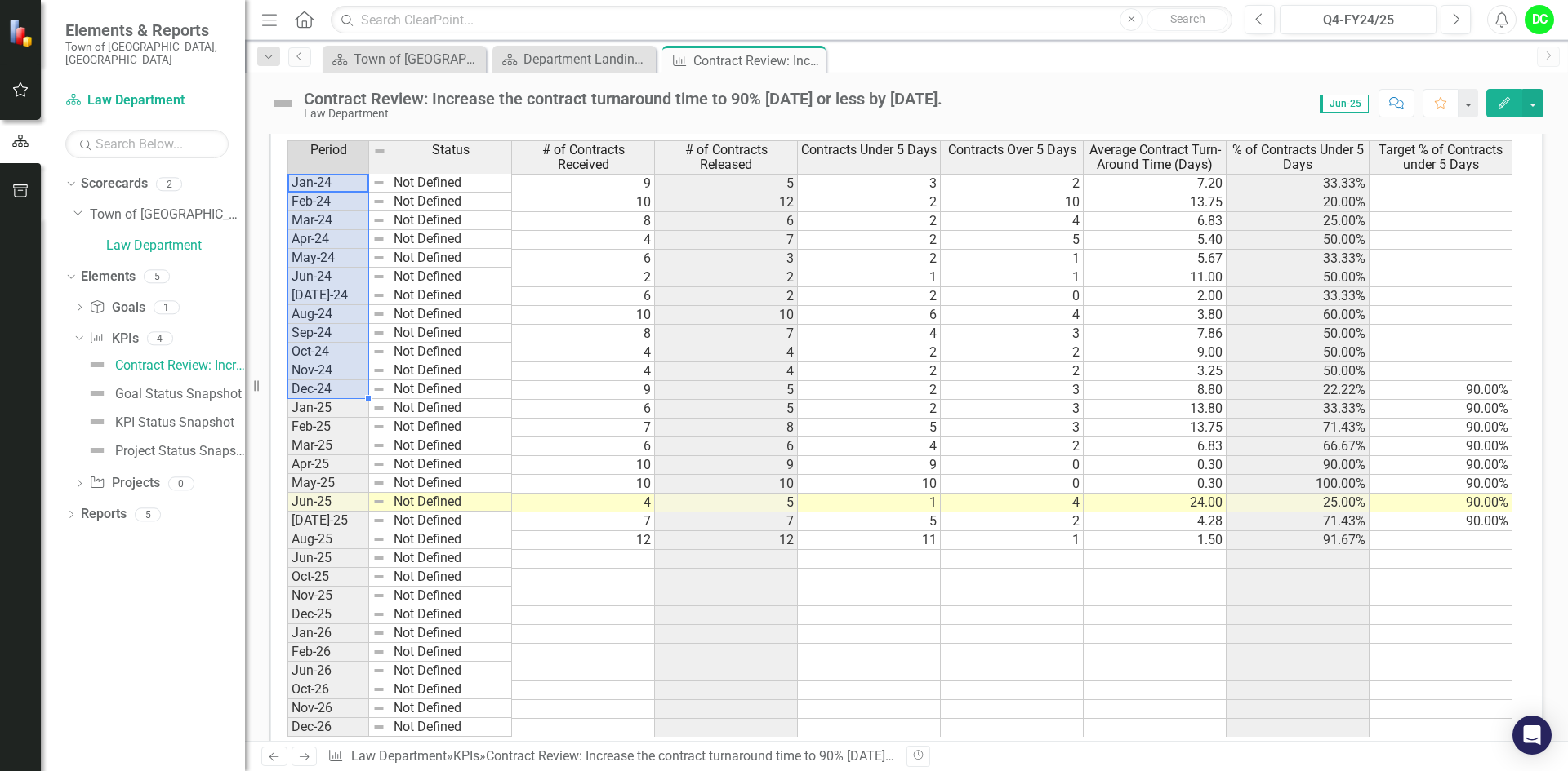
drag, startPoint x: 298, startPoint y: 187, endPoint x: 322, endPoint y: 397, distance: 211.4
click at [322, 397] on tbody "Jan-24 Not Defined Feb-24 Not Defined Mar-24 Not Defined Apr-24 Not Defined May…" at bounding box center [400, 455] width 224 height 564
drag, startPoint x: 370, startPoint y: 396, endPoint x: 1433, endPoint y: 373, distance: 1063.2
click at [1433, 373] on div "Period Status # of Contracts Received # of Contracts Released Contracts Under 5…" at bounding box center [900, 439] width 1226 height 597
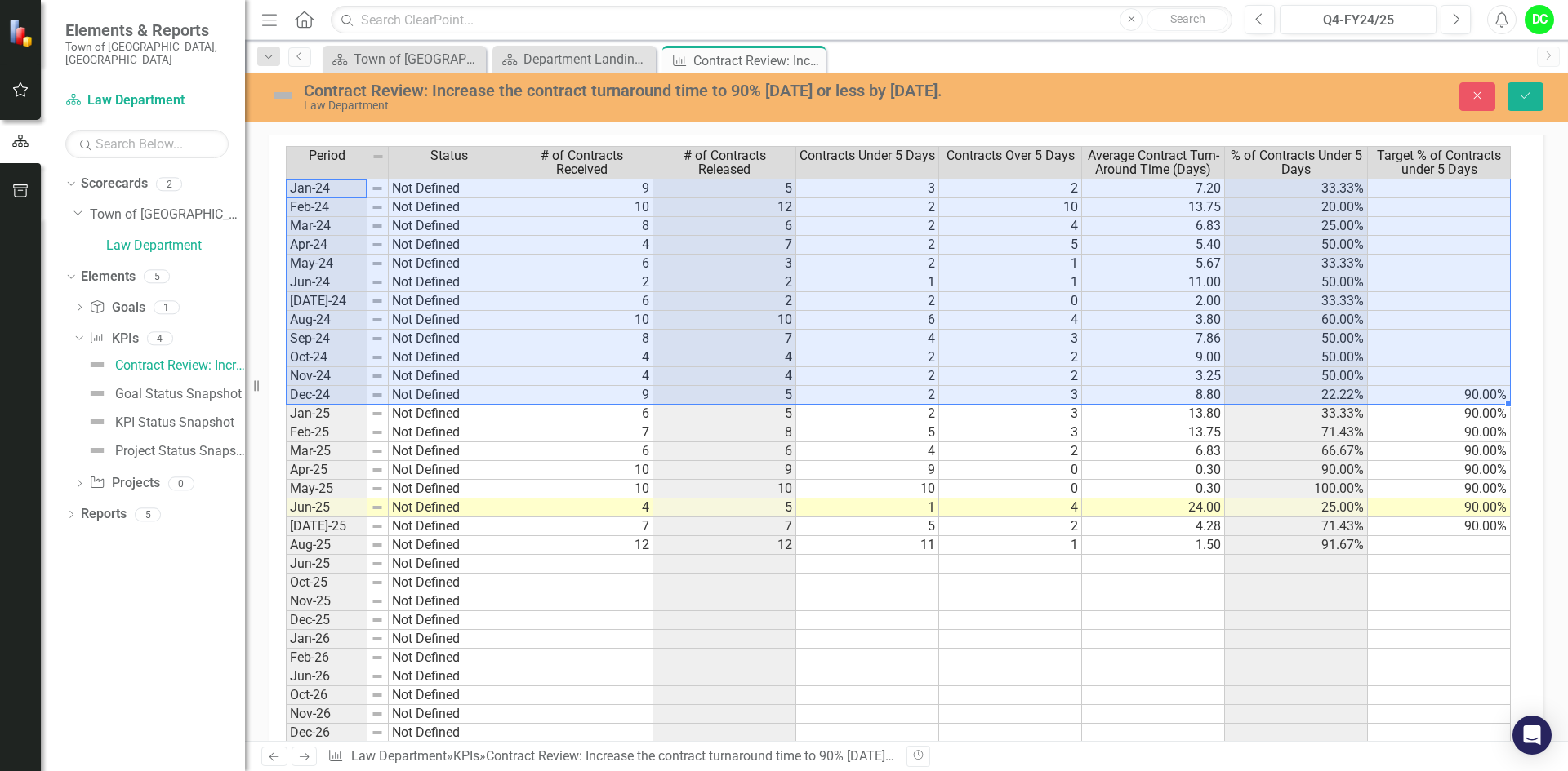
scroll to position [820, 0]
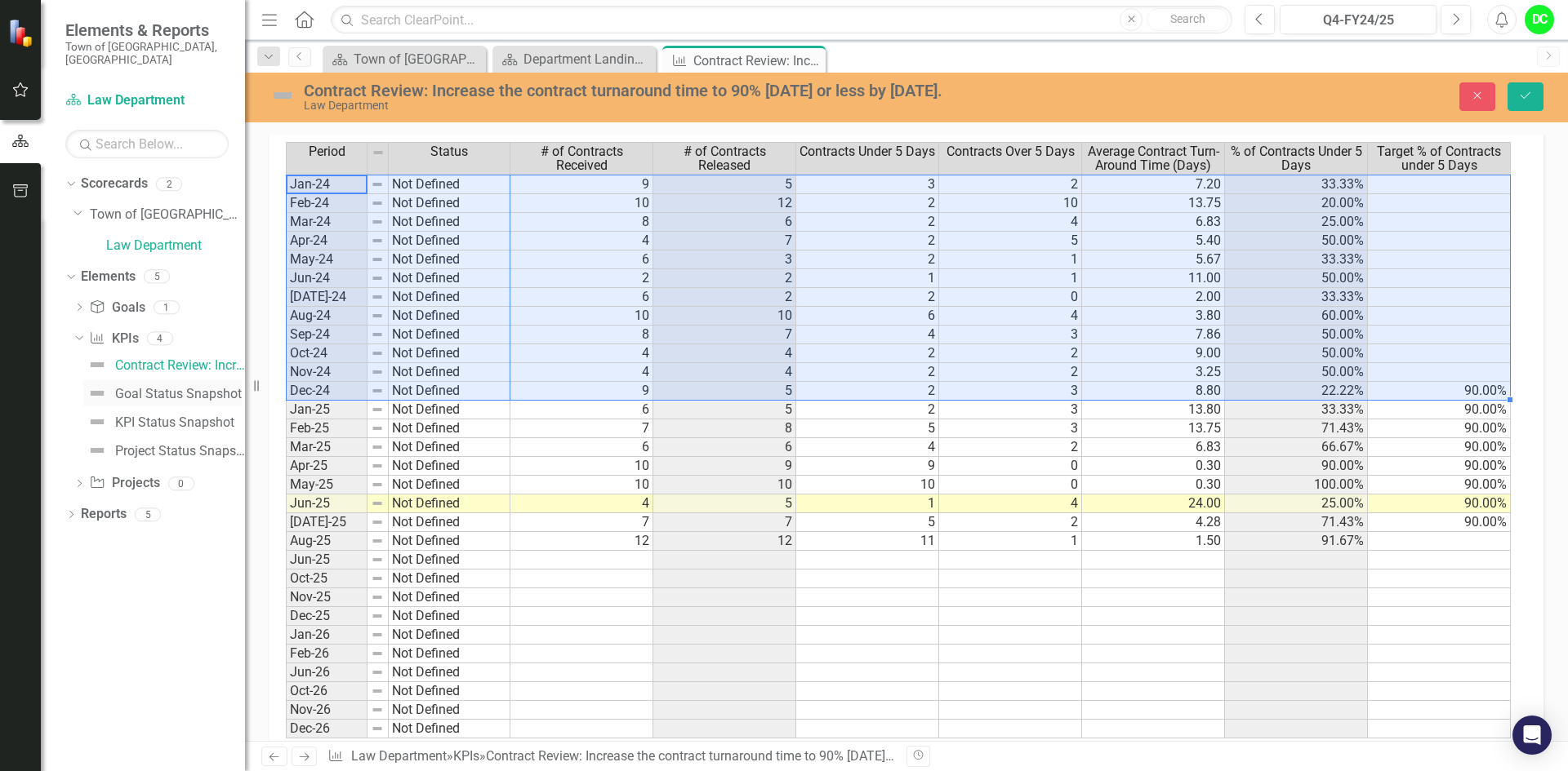
click at [176, 387] on div "Goal Status Snapshot" at bounding box center [178, 394] width 127 height 15
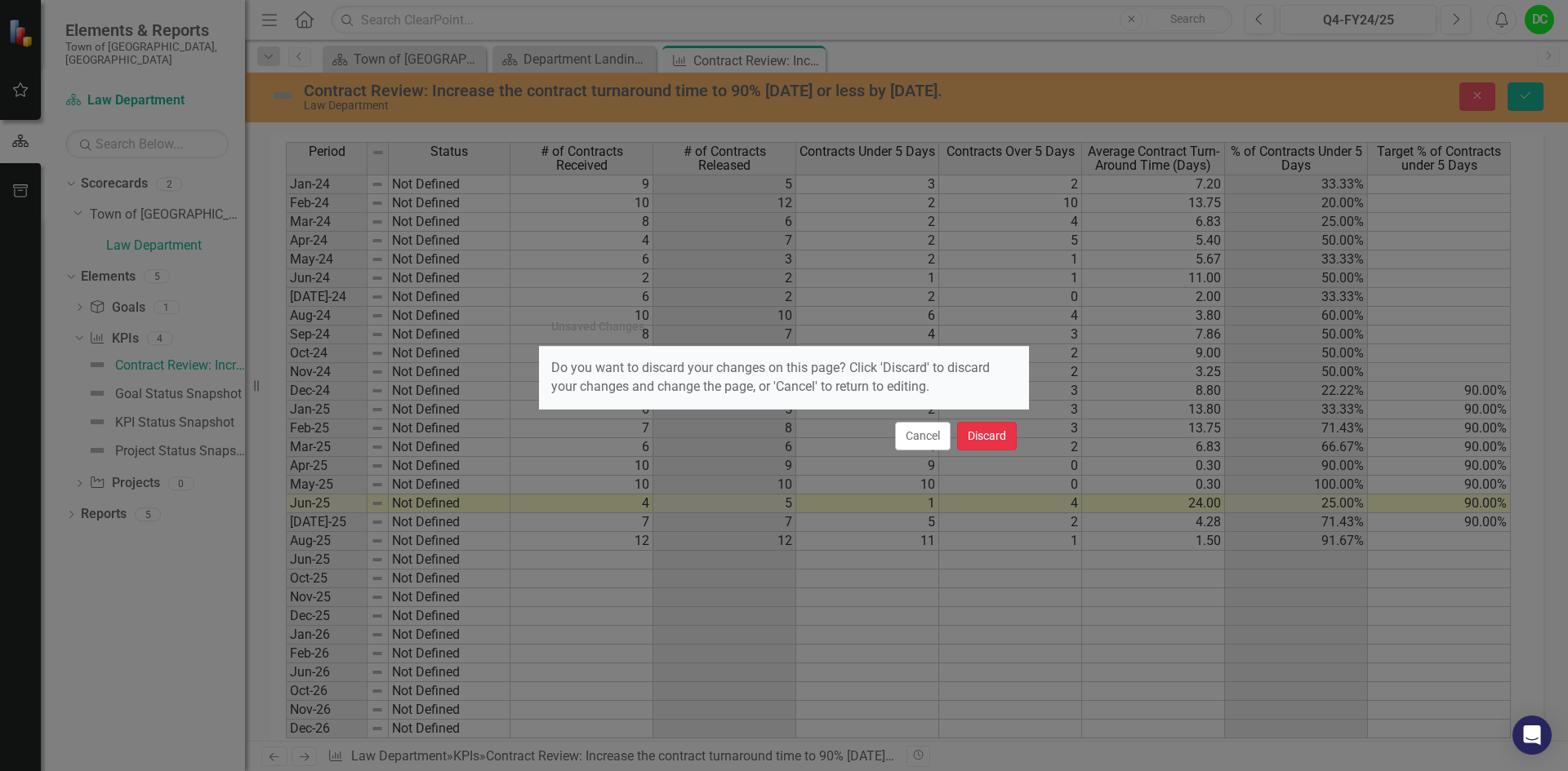
click at [976, 438] on button "Discard" at bounding box center [986, 436] width 60 height 28
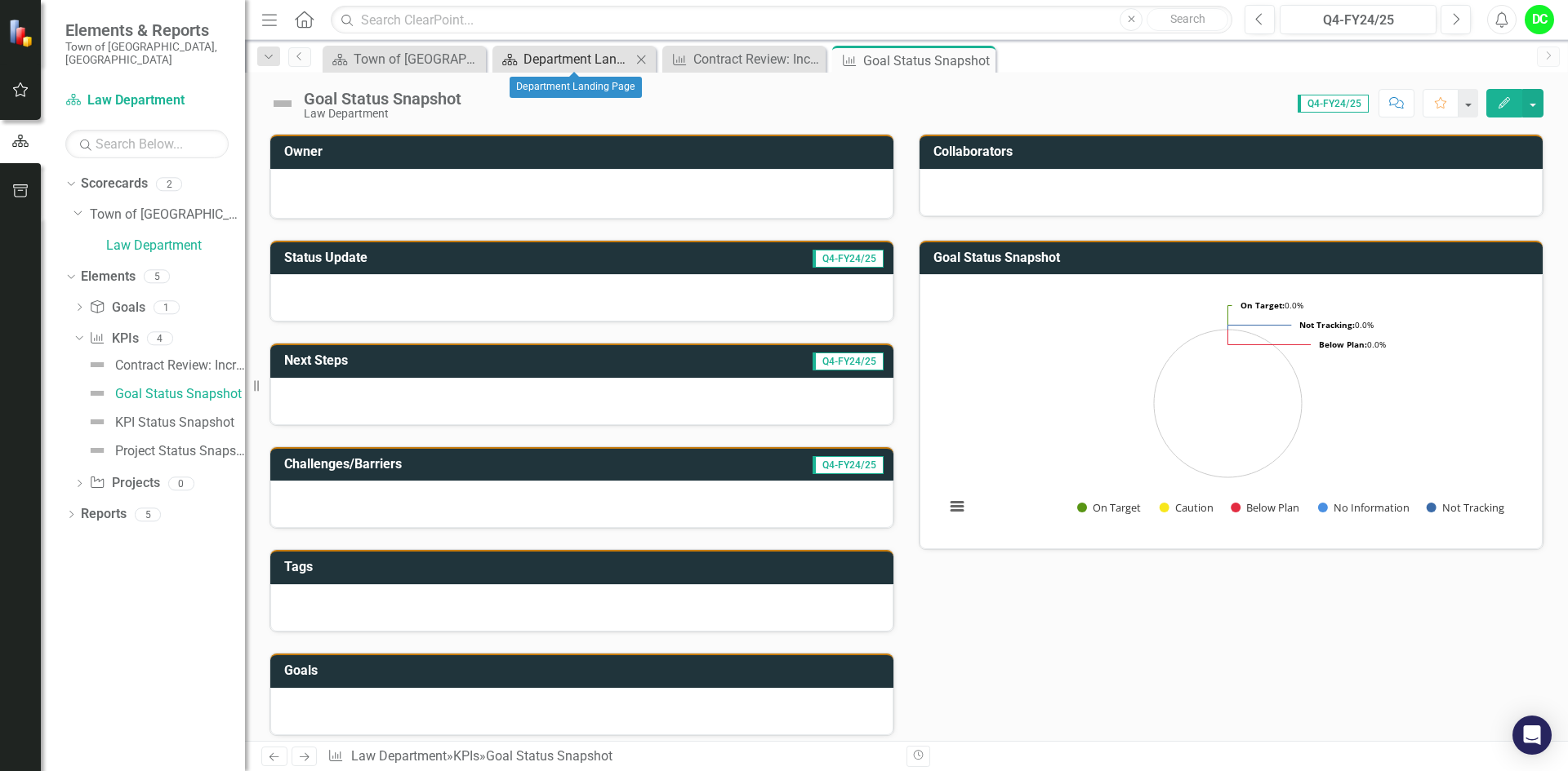
click at [605, 65] on div "Department Landing Page" at bounding box center [577, 60] width 108 height 21
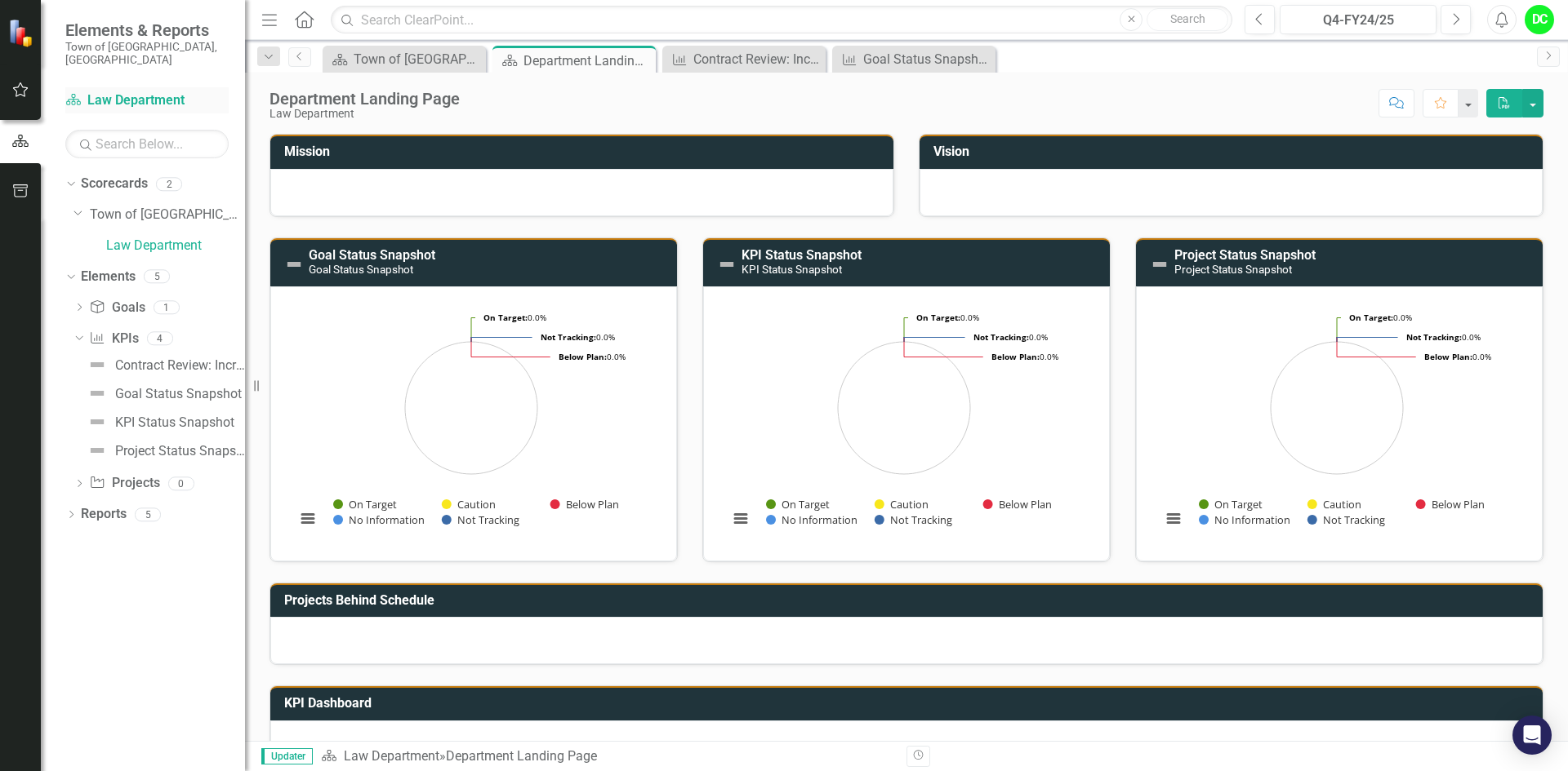
click at [155, 91] on link "Scorecard Law Department" at bounding box center [147, 101] width 163 height 19
